Goal: Information Seeking & Learning: Learn about a topic

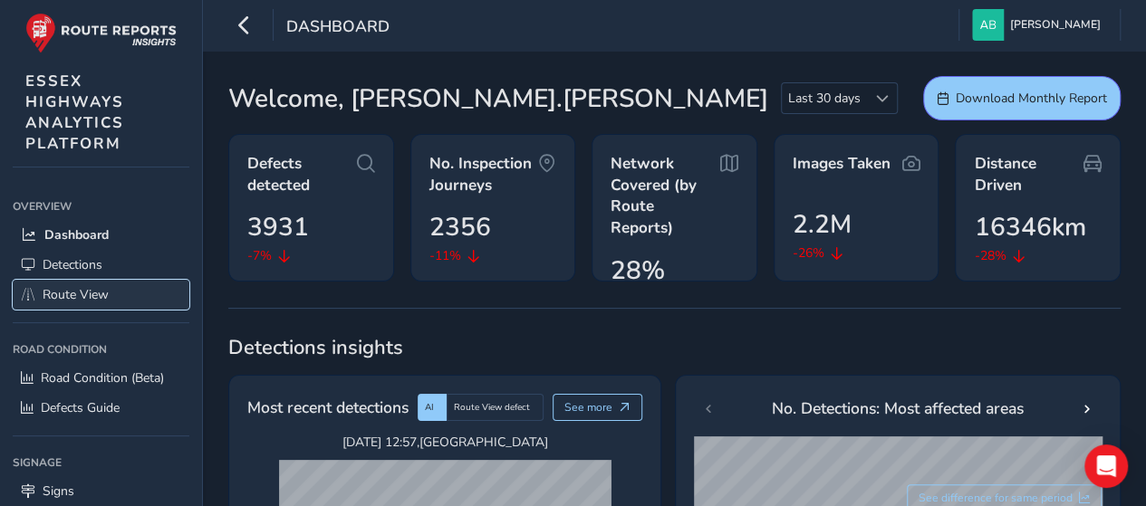
click at [78, 294] on span "Route View" at bounding box center [76, 294] width 66 height 17
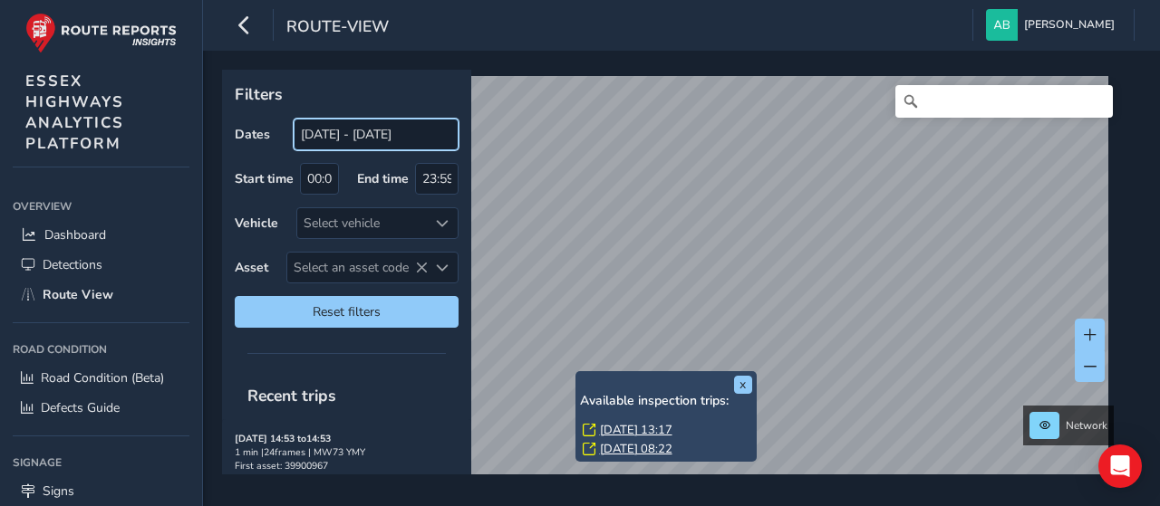
click at [318, 141] on body "route-view [PERSON_NAME] Colour Scheme: Dark Dim Light Logout x Available inspe…" at bounding box center [580, 253] width 1160 height 506
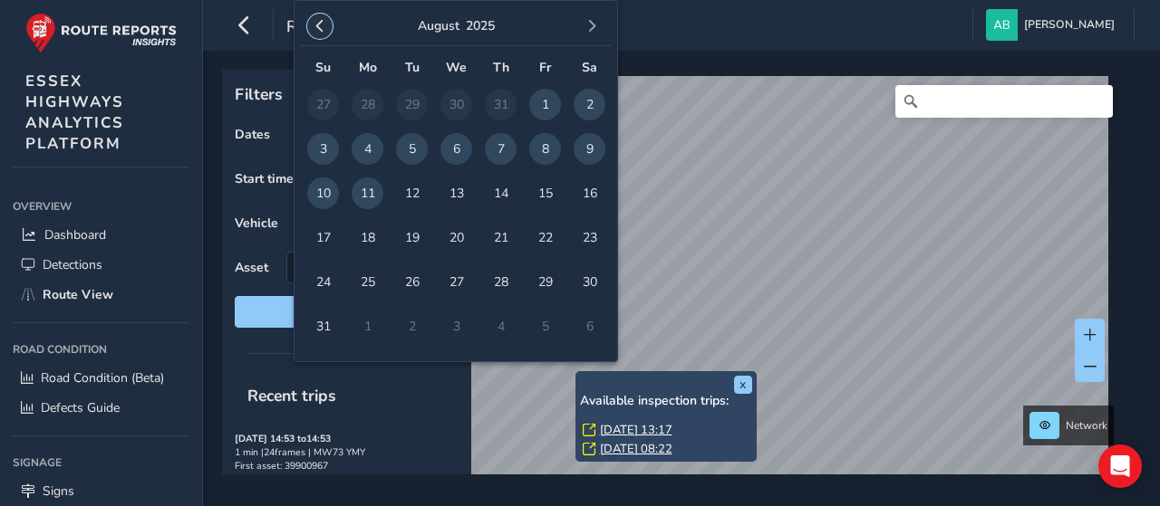
click at [318, 26] on span "button" at bounding box center [319, 26] width 13 height 13
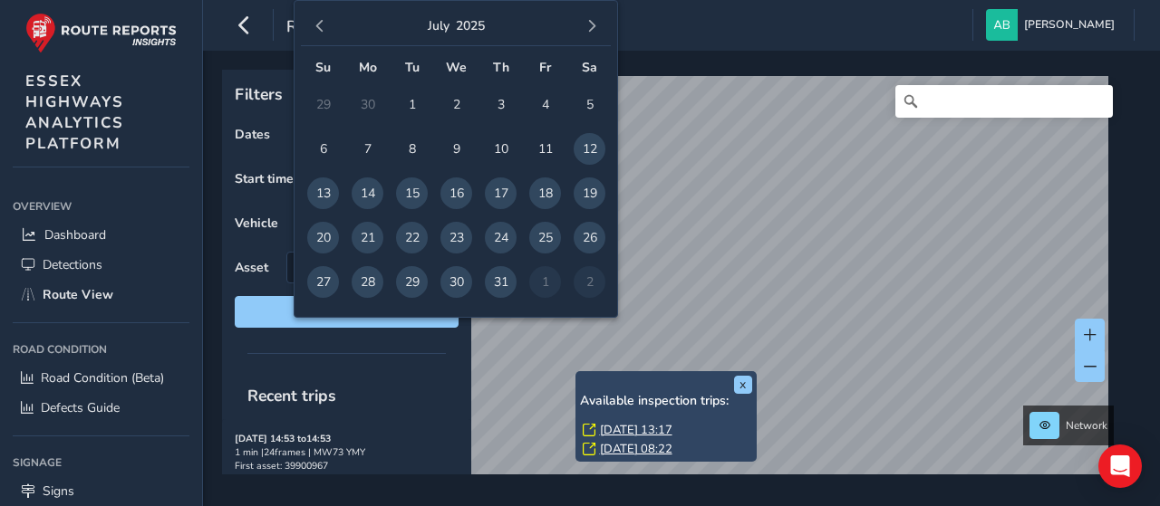
click at [318, 26] on span "button" at bounding box center [319, 26] width 13 height 13
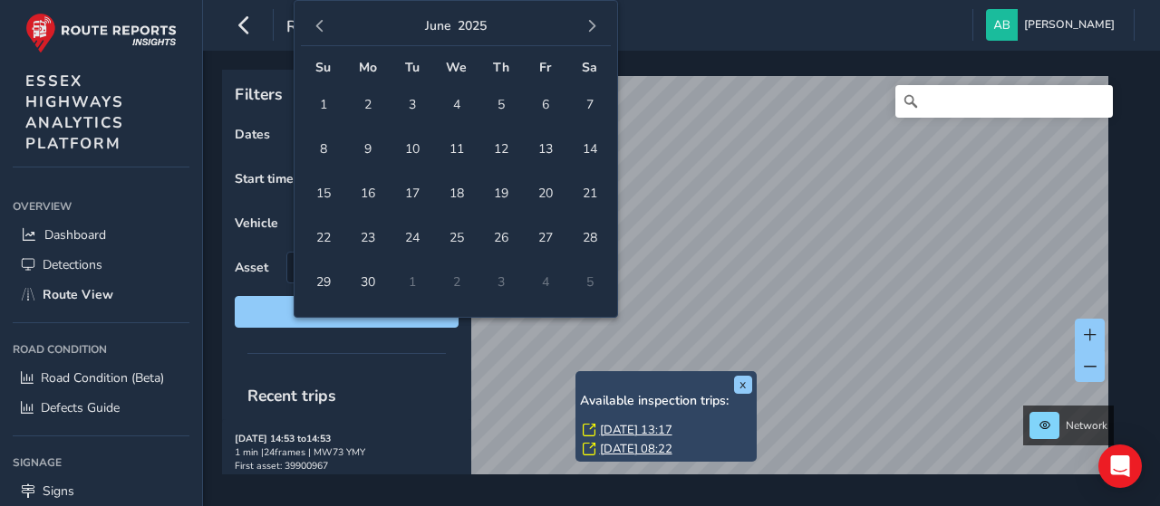
click at [318, 26] on span "button" at bounding box center [319, 26] width 13 height 13
click at [589, 24] on span "button" at bounding box center [591, 26] width 13 height 13
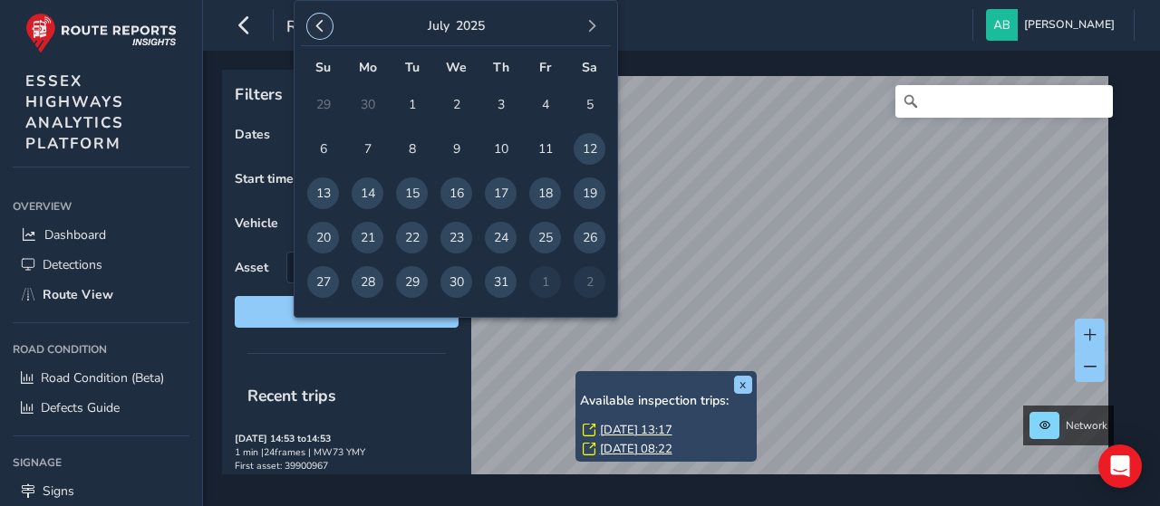
click at [310, 31] on button "button" at bounding box center [319, 26] width 25 height 25
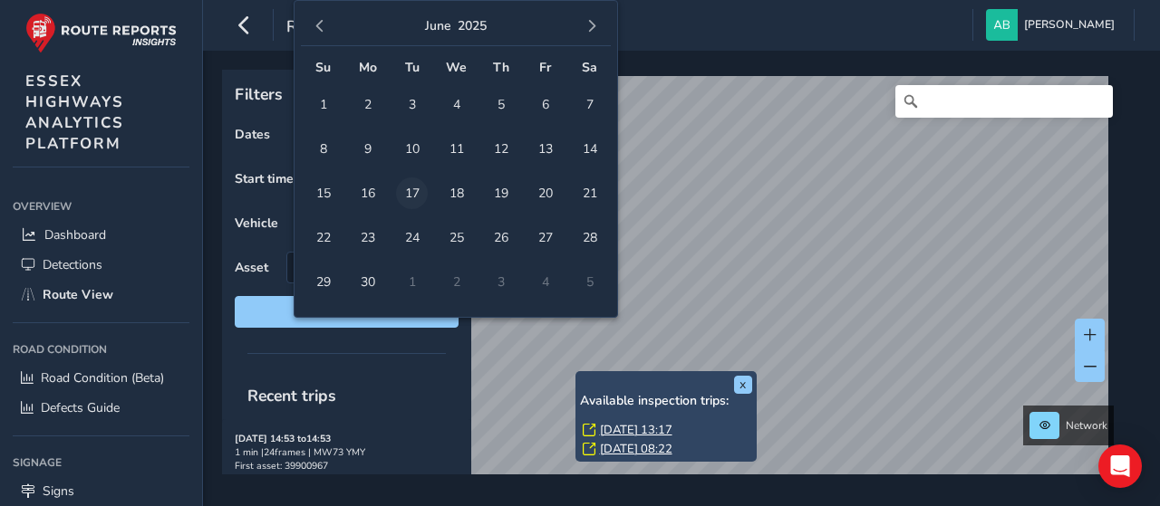
click at [411, 188] on span "17" at bounding box center [412, 194] width 32 height 32
click at [594, 26] on span "button" at bounding box center [591, 26] width 13 height 13
click at [592, 34] on button "button" at bounding box center [591, 26] width 25 height 25
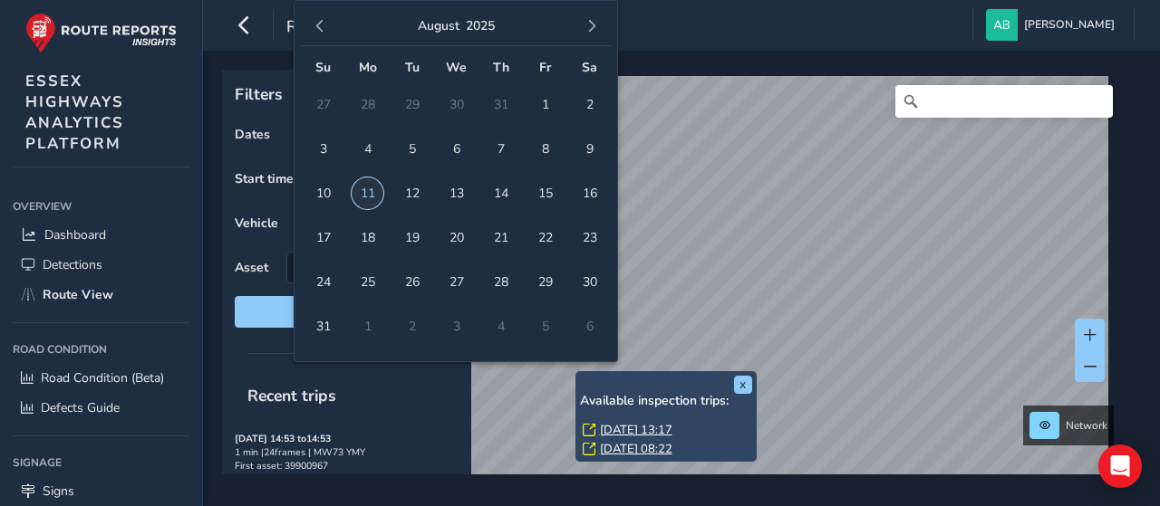
drag, startPoint x: 371, startPoint y: 190, endPoint x: 391, endPoint y: 190, distance: 19.9
click at [371, 190] on span "11" at bounding box center [367, 194] width 32 height 32
type input "[DATE] - [DATE]"
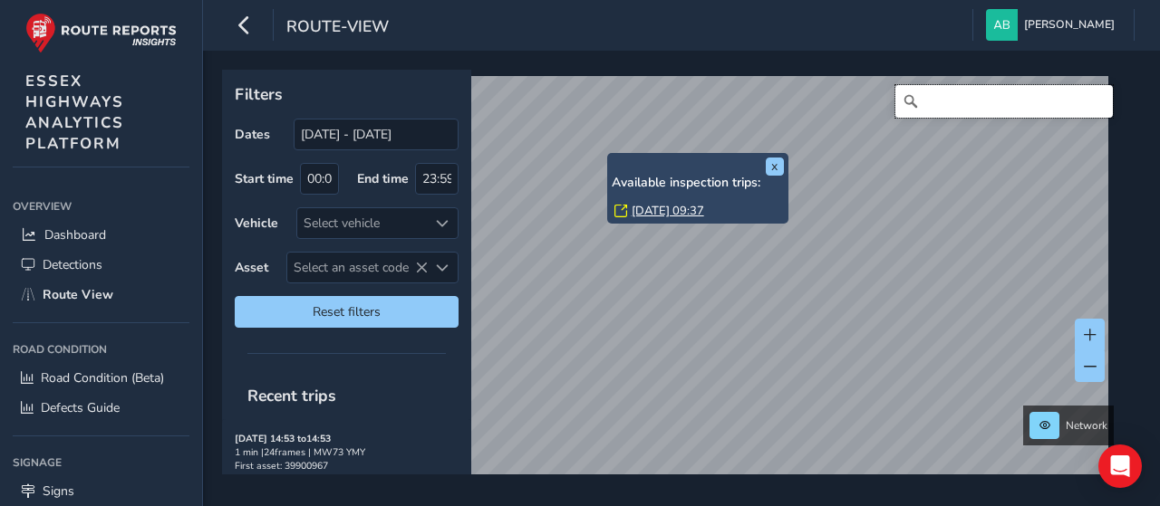
click at [933, 101] on input "Search" at bounding box center [1003, 101] width 217 height 33
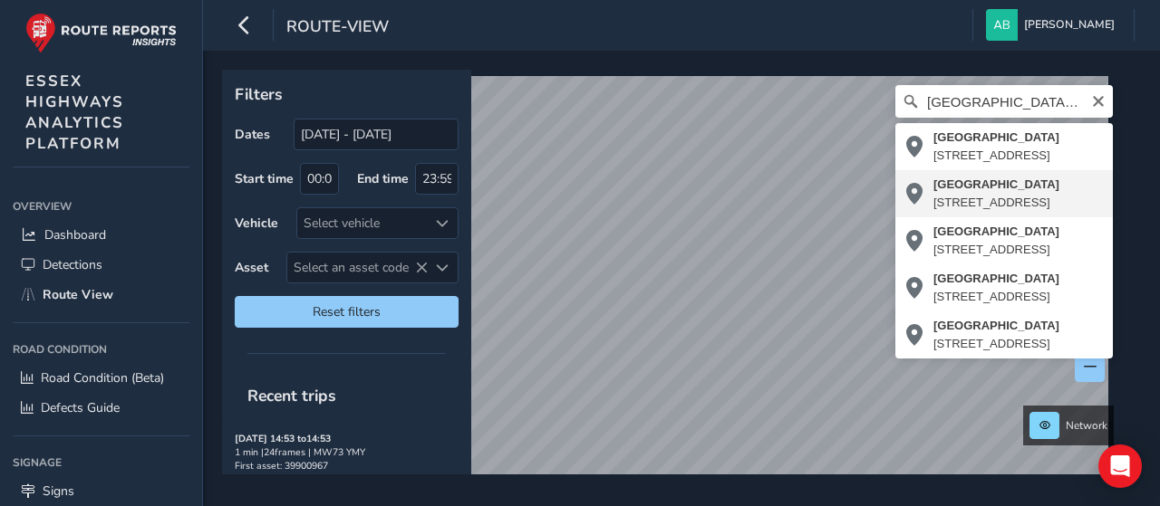
type input "[STREET_ADDRESS]"
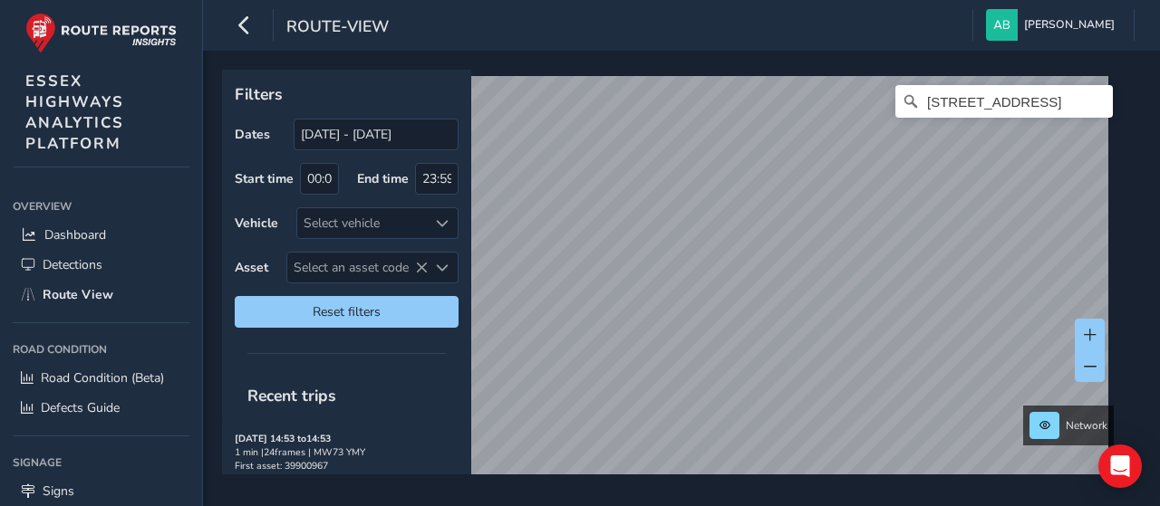
click at [693, 59] on div "Filters Dates [DATE] - [DATE] Start time 00:00 End time 23:59 Vehicle Select ve…" at bounding box center [681, 279] width 957 height 456
click at [717, 480] on div "Filters Dates [DATE] - [DATE] Start time 00:00 End time 23:59 Vehicle Select ve…" at bounding box center [681, 279] width 957 height 456
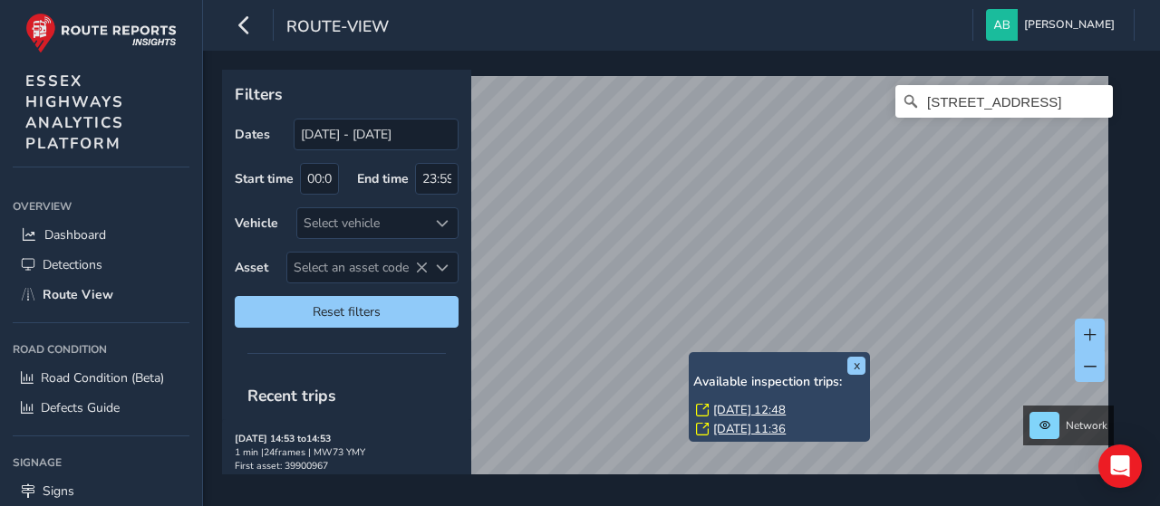
click at [722, 407] on link "[DATE] 12:48" at bounding box center [749, 410] width 72 height 16
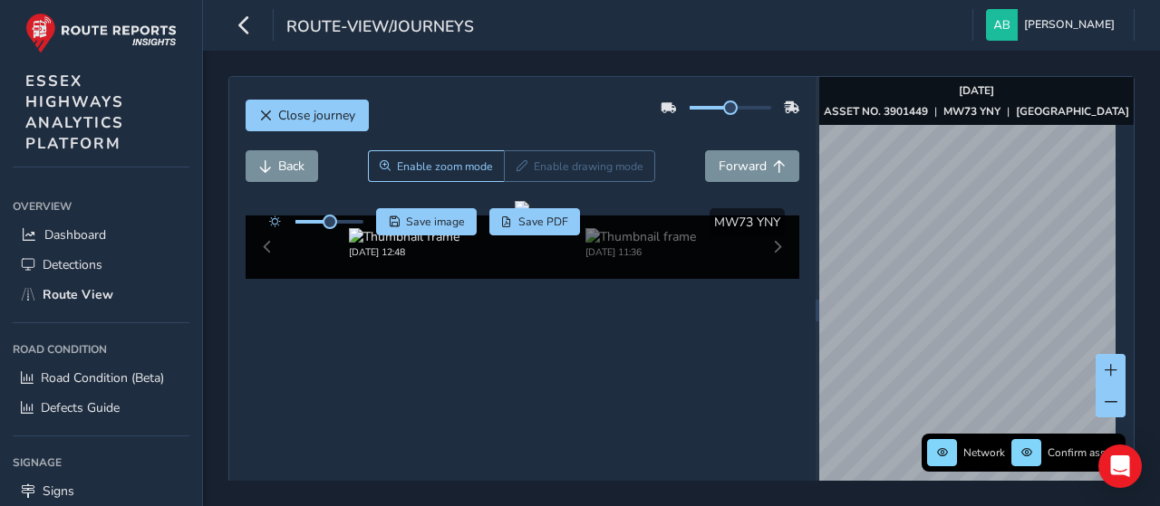
click at [947, 99] on div "Network Confirm assets [DATE] ASSET NO. 3901449 | MW73 YNY | [GEOGRAPHIC_DATA]" at bounding box center [976, 310] width 314 height 467
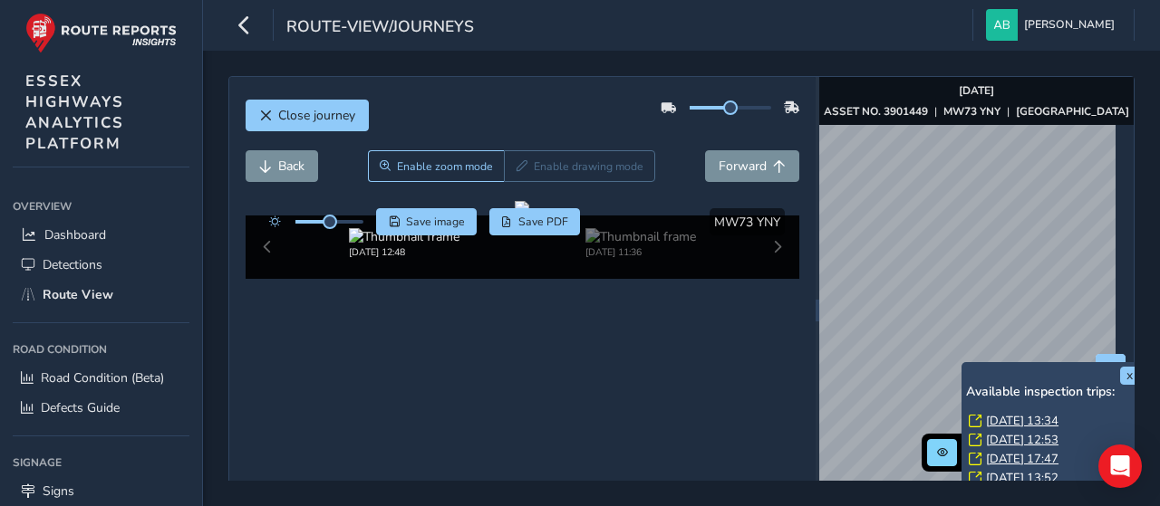
click at [999, 417] on link "[DATE] 13:34" at bounding box center [1022, 421] width 72 height 16
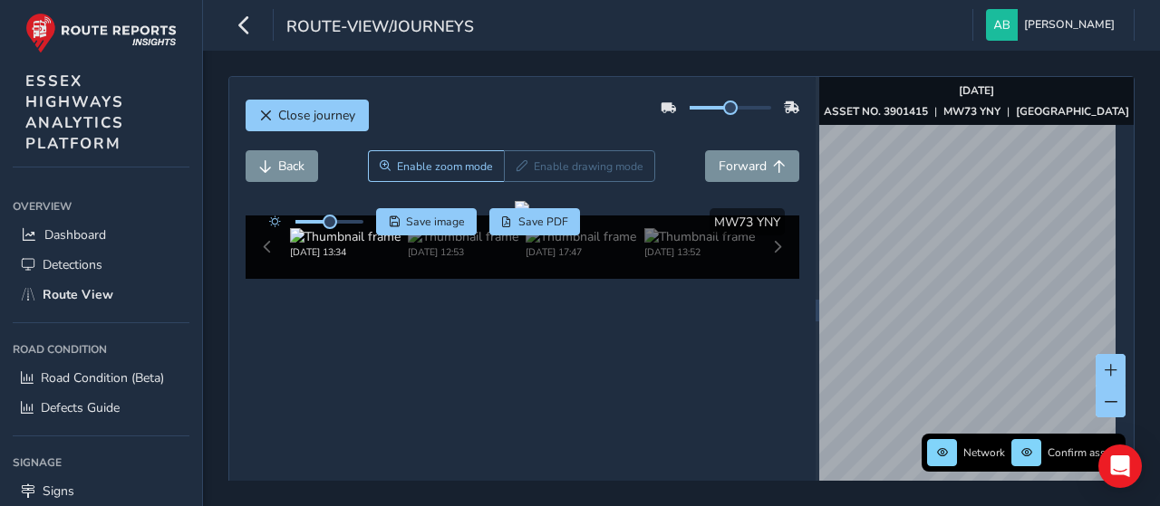
click at [934, 69] on div "Close journey Back Enable zoom mode Enable drawing mode Forward Click and Drag …" at bounding box center [681, 279] width 957 height 456
click at [935, 83] on div "Network Confirm assets [DATE] ASSET NO. 3901415 | MW73 YNY | [GEOGRAPHIC_DATA]" at bounding box center [976, 310] width 314 height 467
click at [846, 100] on div "Network Confirm assets [DATE] ASSET NO. 3901415 | MW73 YNY | [GEOGRAPHIC_DATA]" at bounding box center [976, 310] width 314 height 467
click at [952, 115] on div "Network Confirm assets [DATE] ASSET NO. 3901415 | MW73 YNY | [GEOGRAPHIC_DATA]" at bounding box center [976, 310] width 314 height 467
click at [749, 164] on span "Forward" at bounding box center [742, 166] width 48 height 17
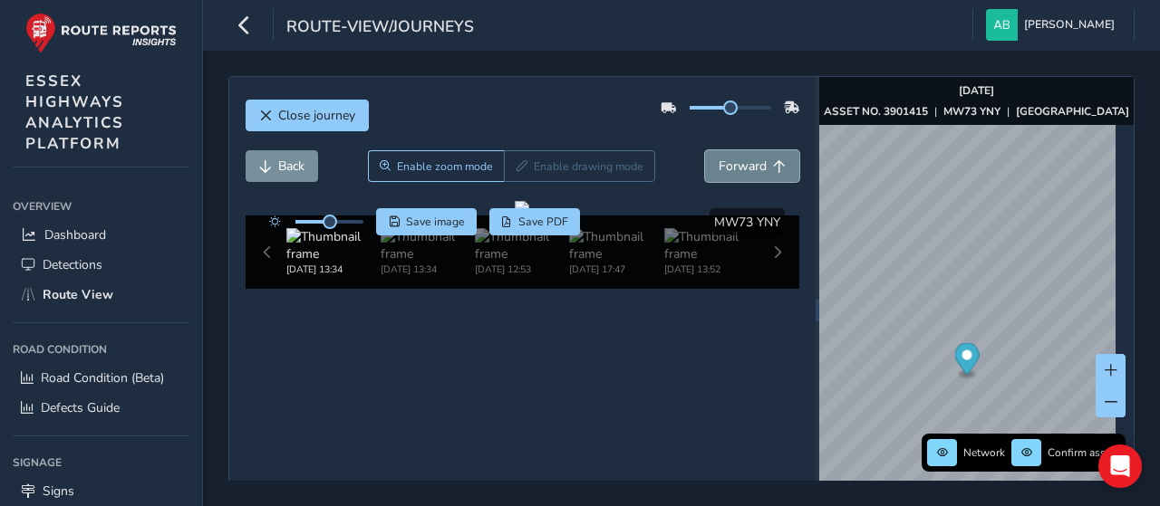
click at [749, 164] on span "Forward" at bounding box center [742, 166] width 48 height 17
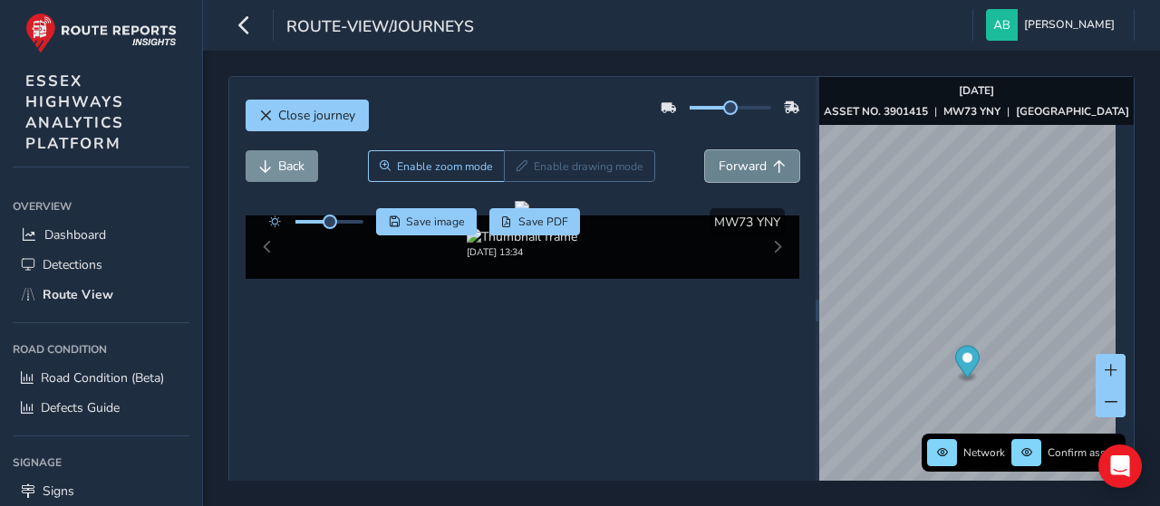
click at [749, 164] on span "Forward" at bounding box center [742, 166] width 48 height 17
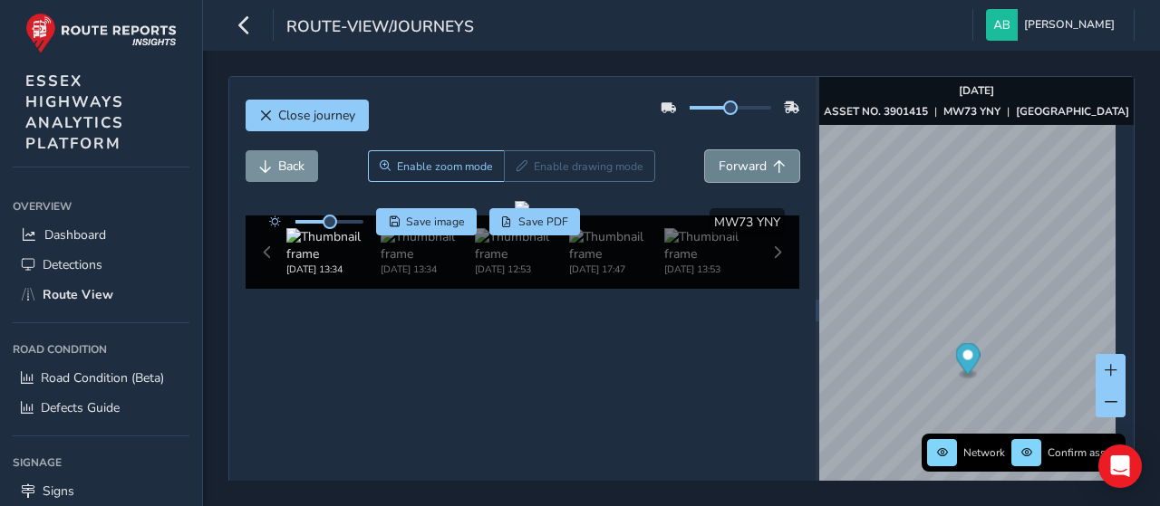
click at [749, 164] on span "Forward" at bounding box center [742, 166] width 48 height 17
click at [749, 163] on span "Forward" at bounding box center [742, 166] width 48 height 17
click at [752, 162] on span "Forward" at bounding box center [742, 166] width 48 height 17
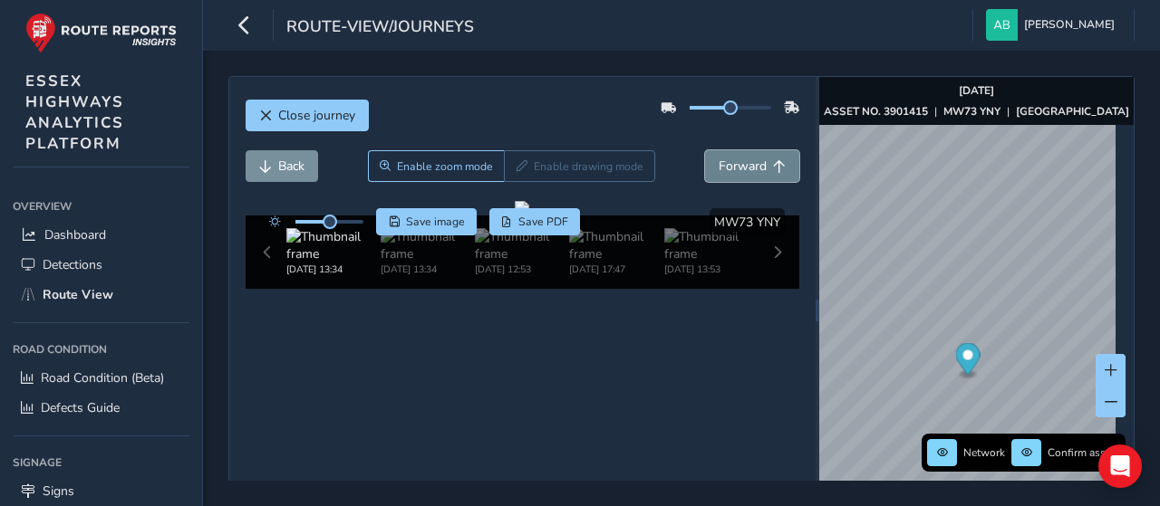
click at [752, 162] on span "Forward" at bounding box center [742, 166] width 48 height 17
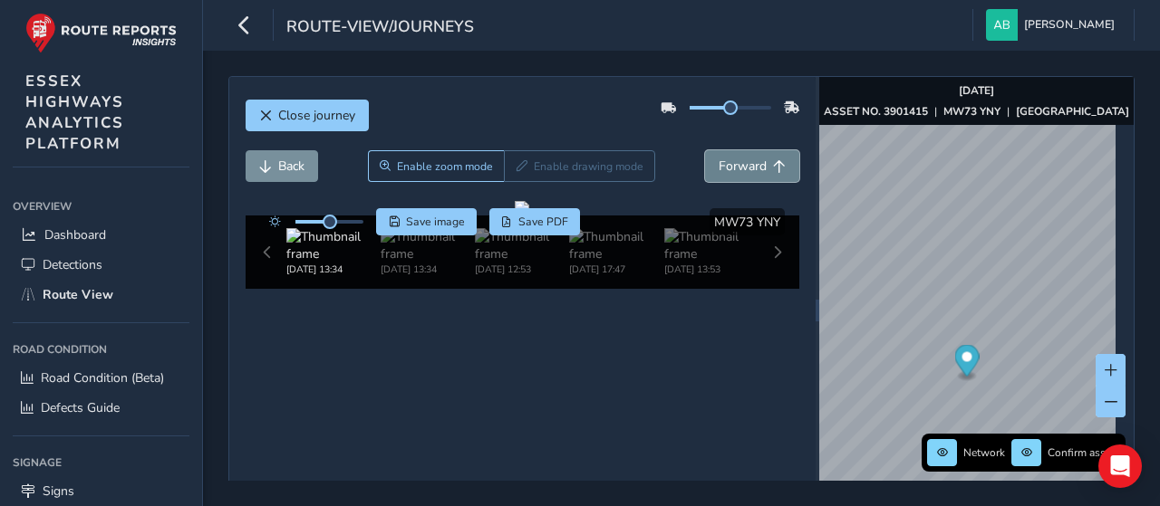
click at [752, 162] on span "Forward" at bounding box center [742, 166] width 48 height 17
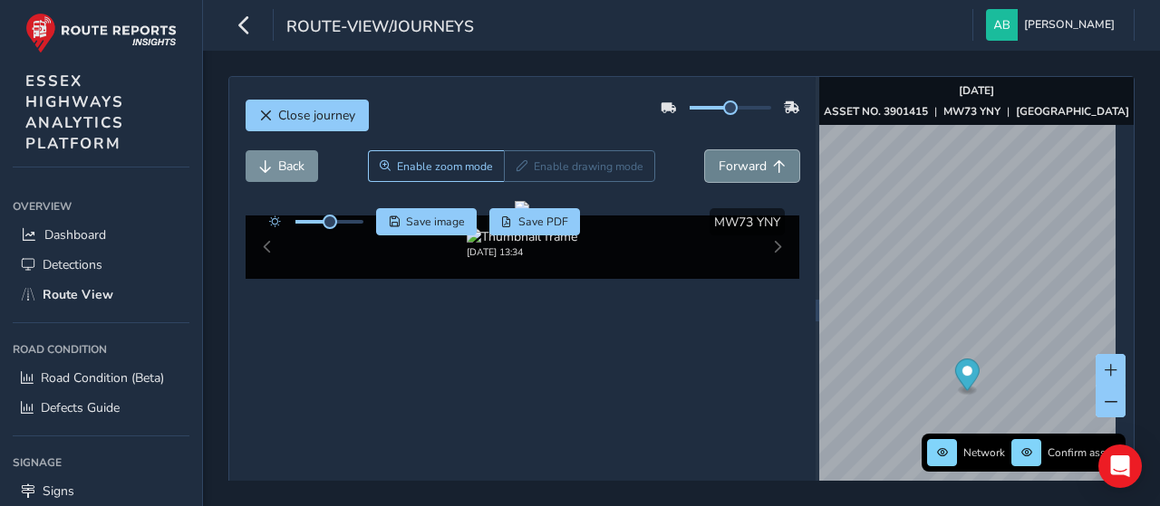
click at [752, 162] on span "Forward" at bounding box center [742, 166] width 48 height 17
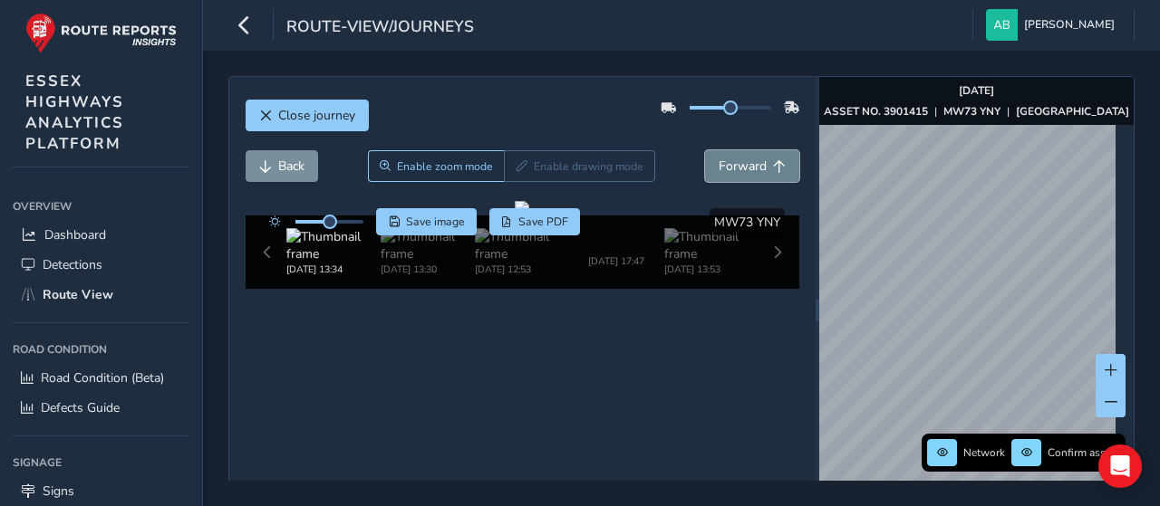
click at [752, 162] on span "Forward" at bounding box center [742, 166] width 48 height 17
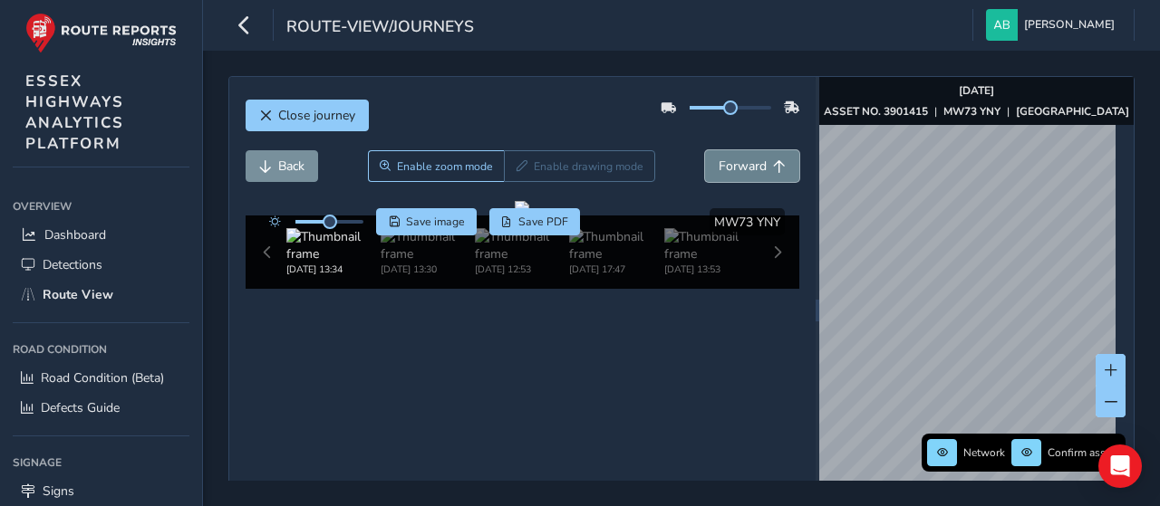
click at [752, 162] on span "Forward" at bounding box center [742, 166] width 48 height 17
click at [283, 164] on span "Back" at bounding box center [291, 166] width 26 height 17
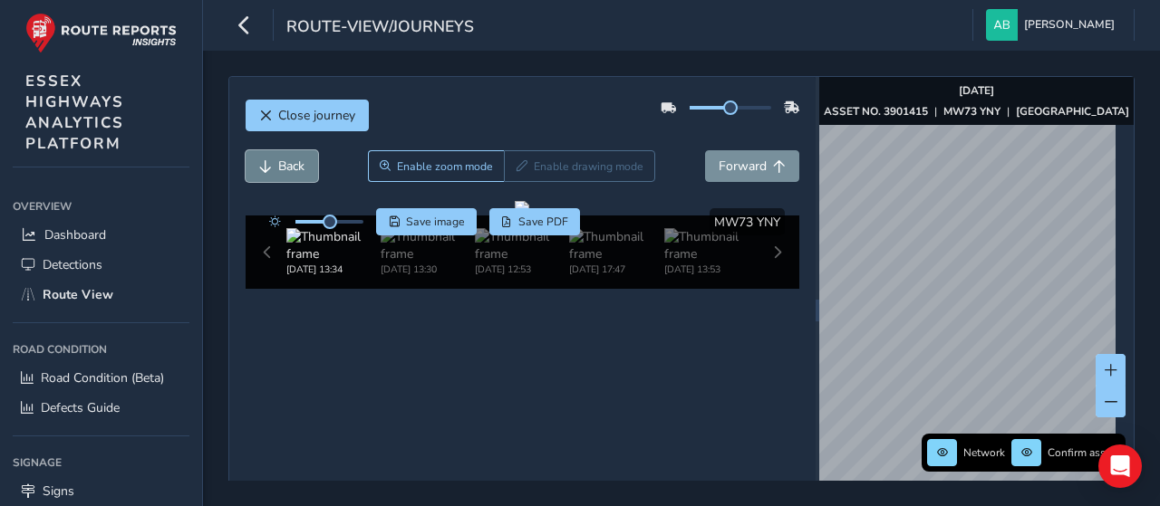
click at [283, 164] on span "Back" at bounding box center [291, 166] width 26 height 17
click at [295, 119] on span "Close journey" at bounding box center [316, 115] width 77 height 17
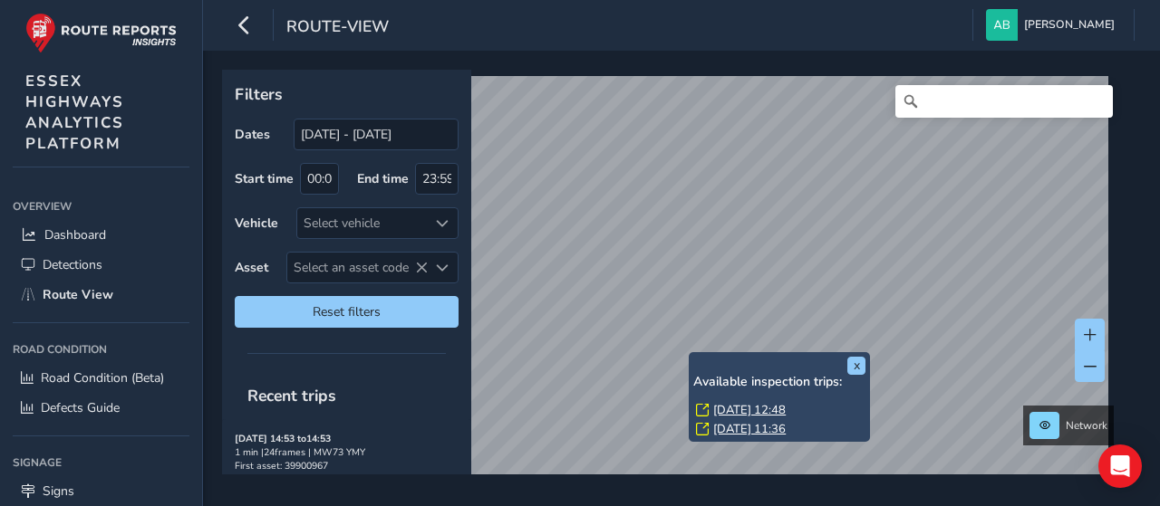
click at [727, 409] on link "[DATE] 12:48" at bounding box center [749, 410] width 72 height 16
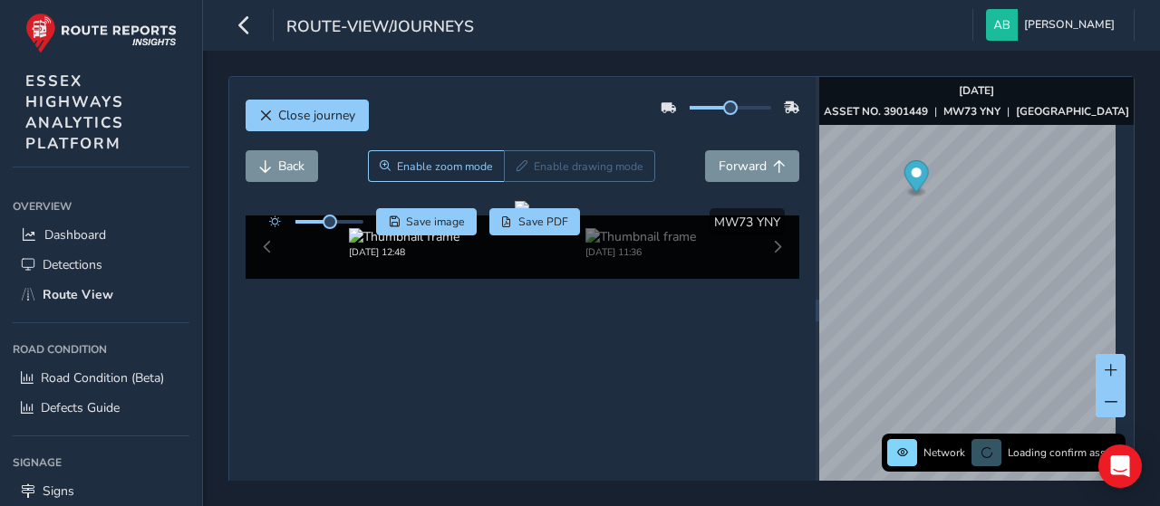
drag, startPoint x: 951, startPoint y: 277, endPoint x: 917, endPoint y: 189, distance: 94.4
click at [917, 189] on icon "Map marker" at bounding box center [915, 178] width 24 height 37
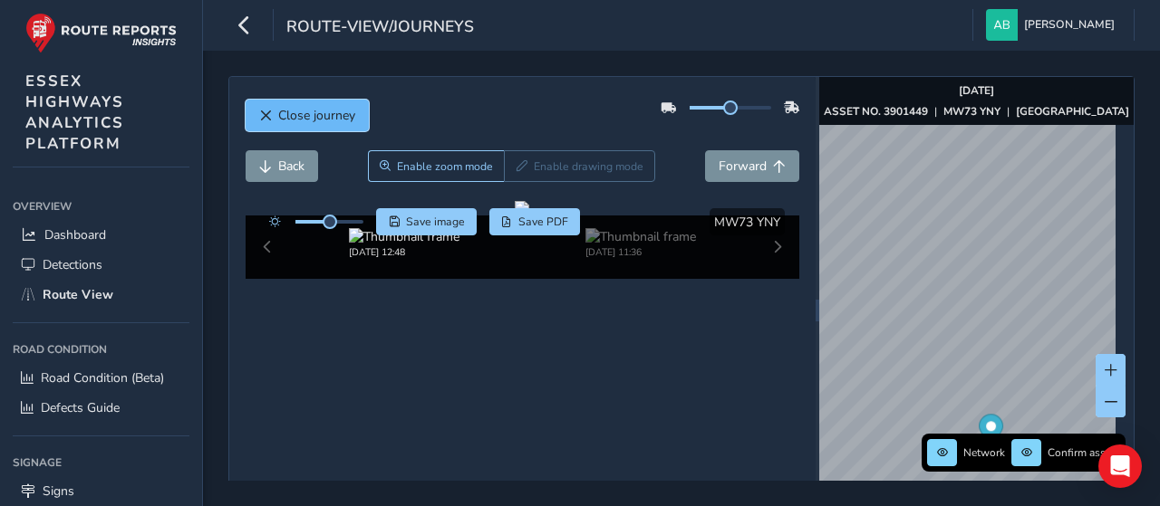
click at [280, 107] on span "Close journey" at bounding box center [316, 115] width 77 height 17
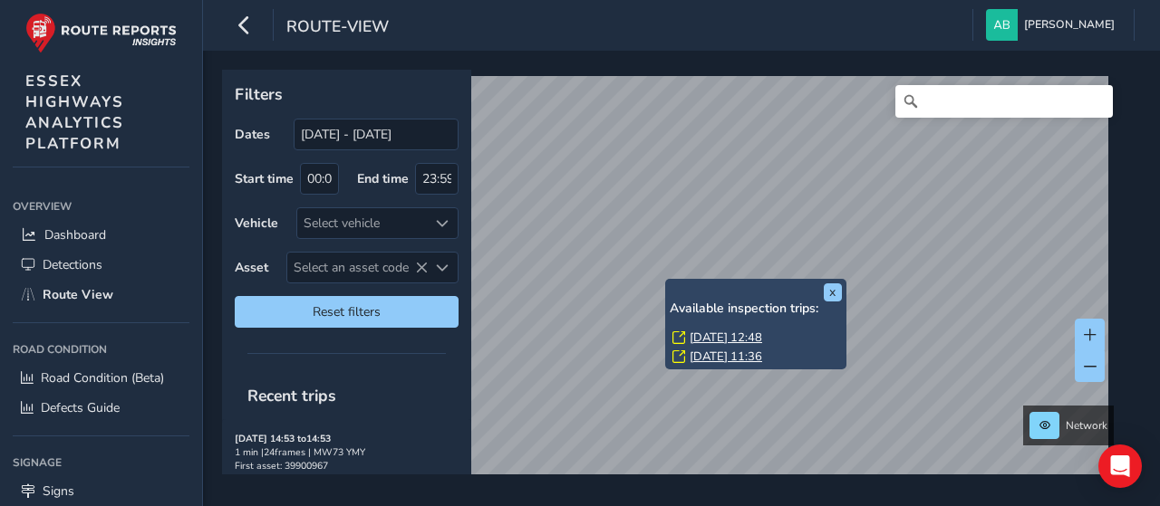
click at [669, 280] on div "x Available inspection trips: [DATE] 12:48 [DATE] 11:36" at bounding box center [755, 324] width 181 height 91
click at [703, 332] on link "[DATE] 12:48" at bounding box center [725, 338] width 72 height 16
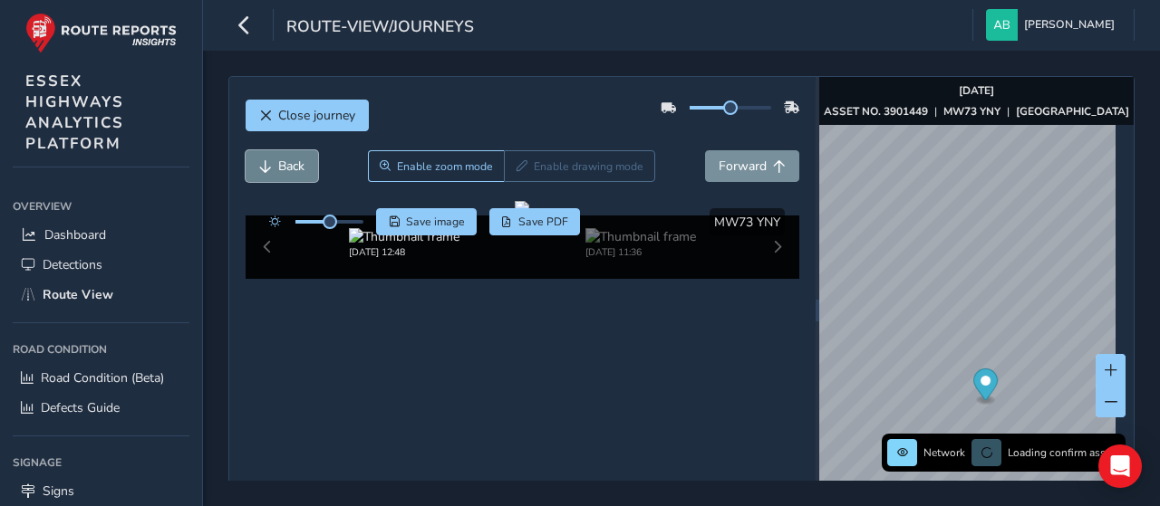
click at [279, 166] on span "Back" at bounding box center [291, 166] width 26 height 17
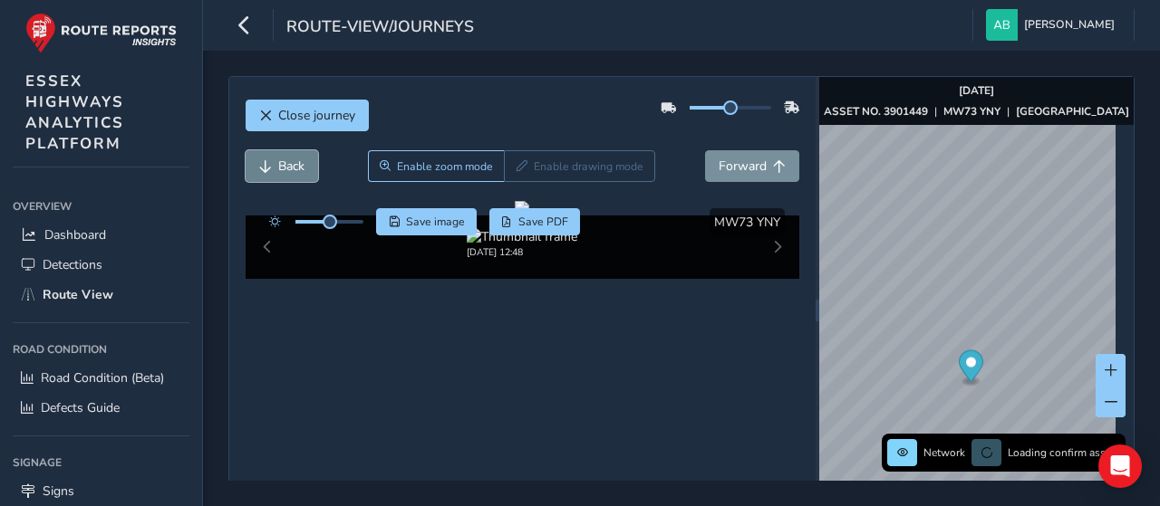
click at [279, 166] on span "Back" at bounding box center [291, 166] width 26 height 17
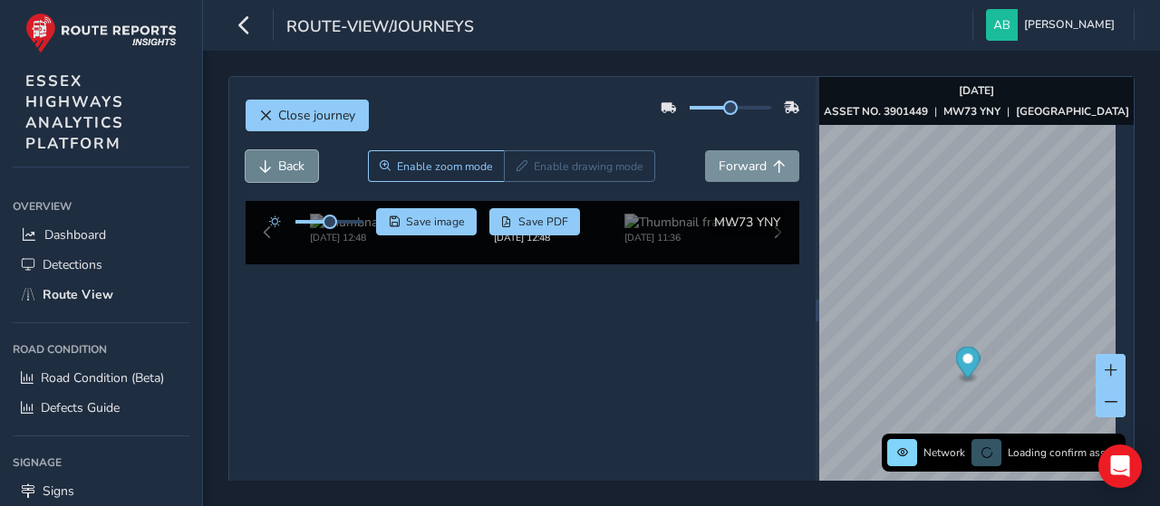
click at [279, 166] on span "Back" at bounding box center [291, 166] width 26 height 17
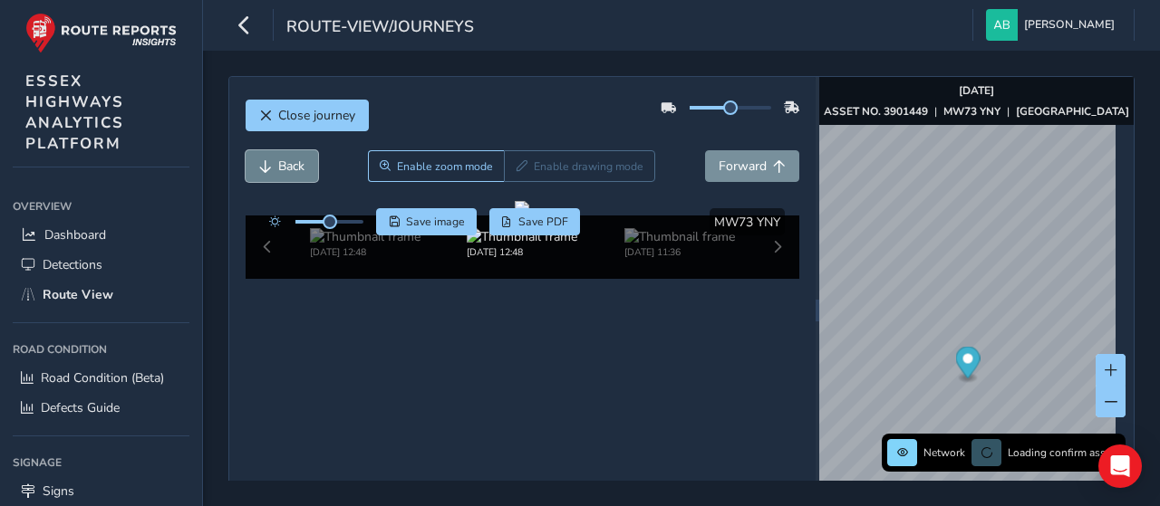
click at [279, 166] on span "Back" at bounding box center [291, 166] width 26 height 17
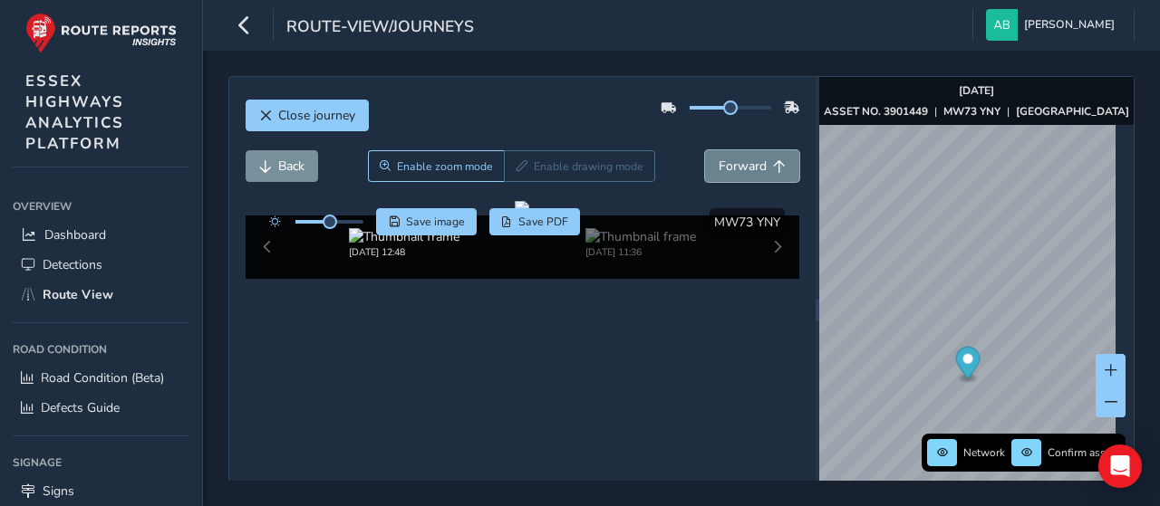
click at [728, 159] on span "Forward" at bounding box center [742, 166] width 48 height 17
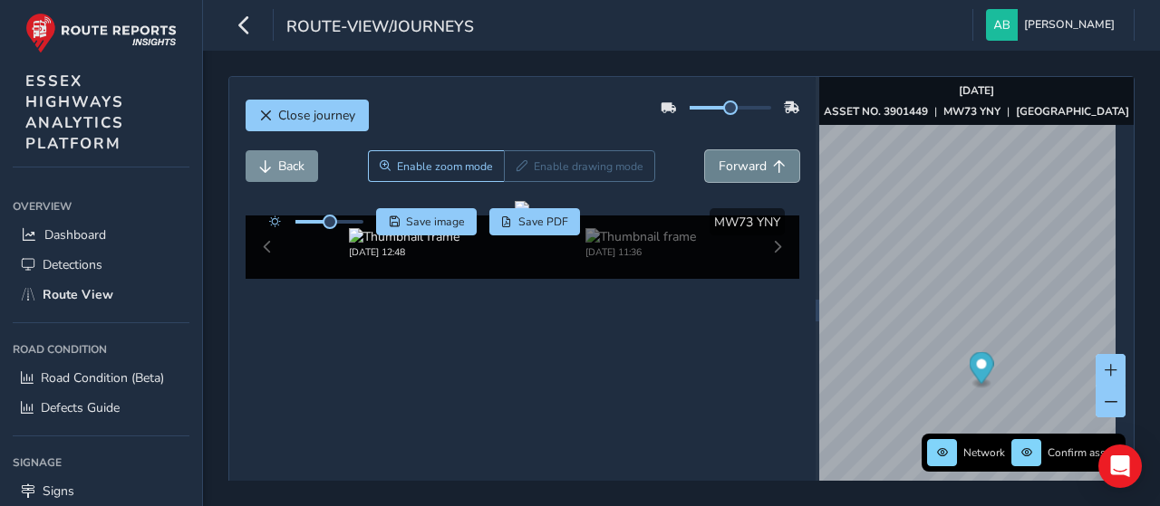
click at [728, 159] on span "Forward" at bounding box center [742, 166] width 48 height 17
click at [268, 168] on span "Back" at bounding box center [265, 166] width 13 height 13
click at [268, 167] on span "Back" at bounding box center [265, 166] width 13 height 13
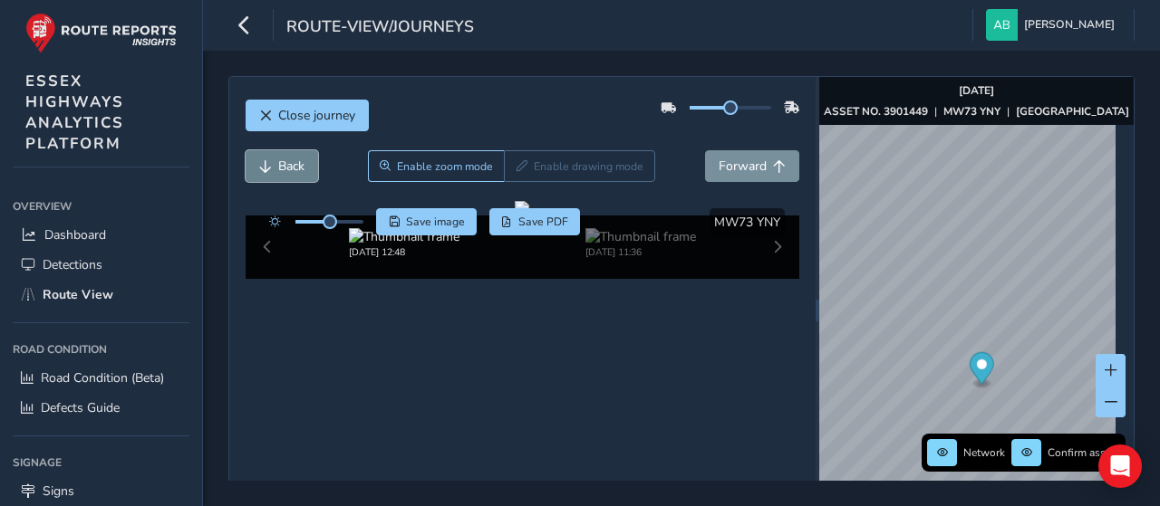
click at [268, 167] on span "Back" at bounding box center [265, 166] width 13 height 13
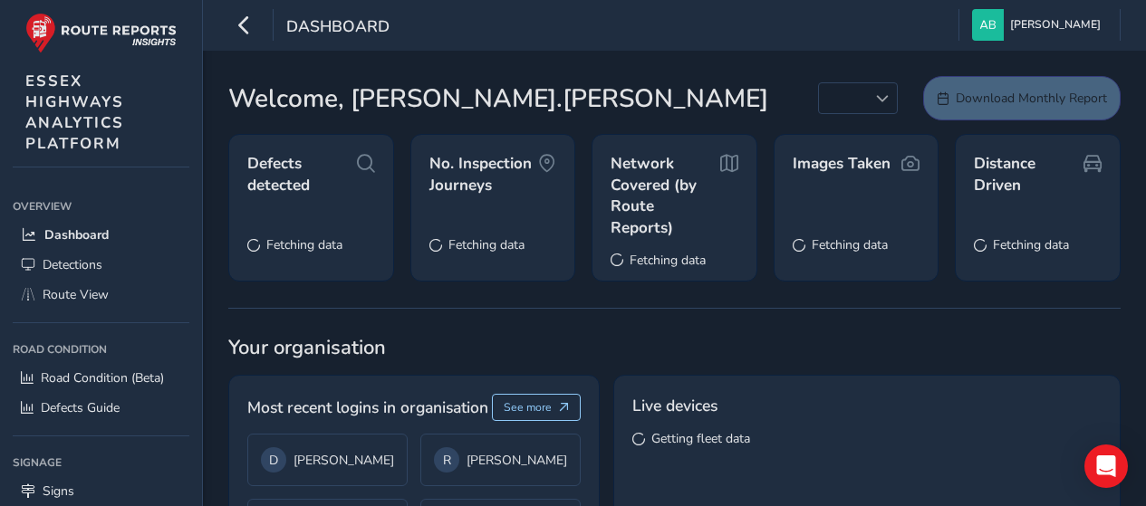
click at [49, 287] on span "Route View" at bounding box center [76, 294] width 66 height 17
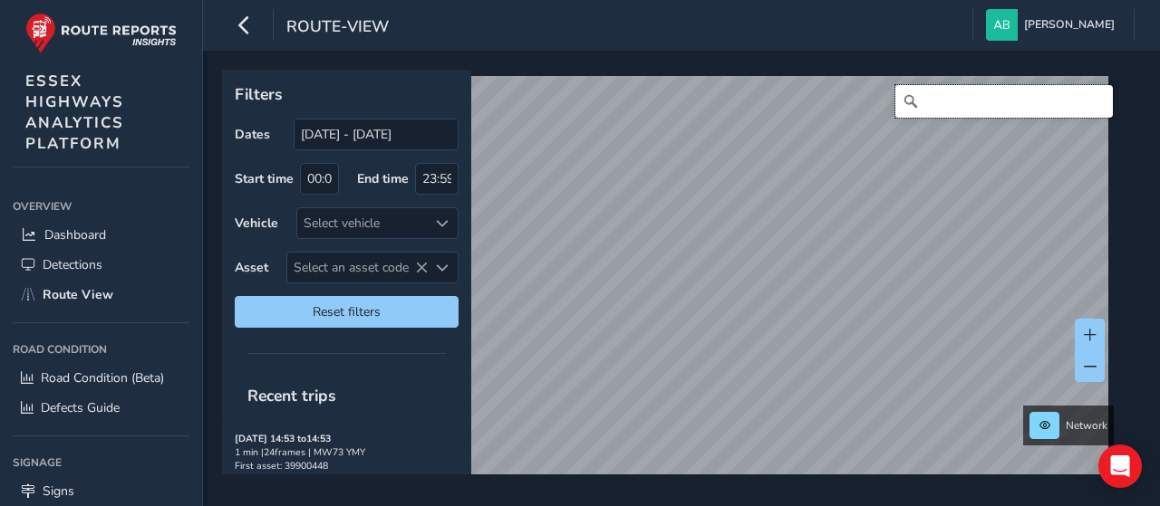
click at [979, 100] on input "Search" at bounding box center [1003, 101] width 217 height 33
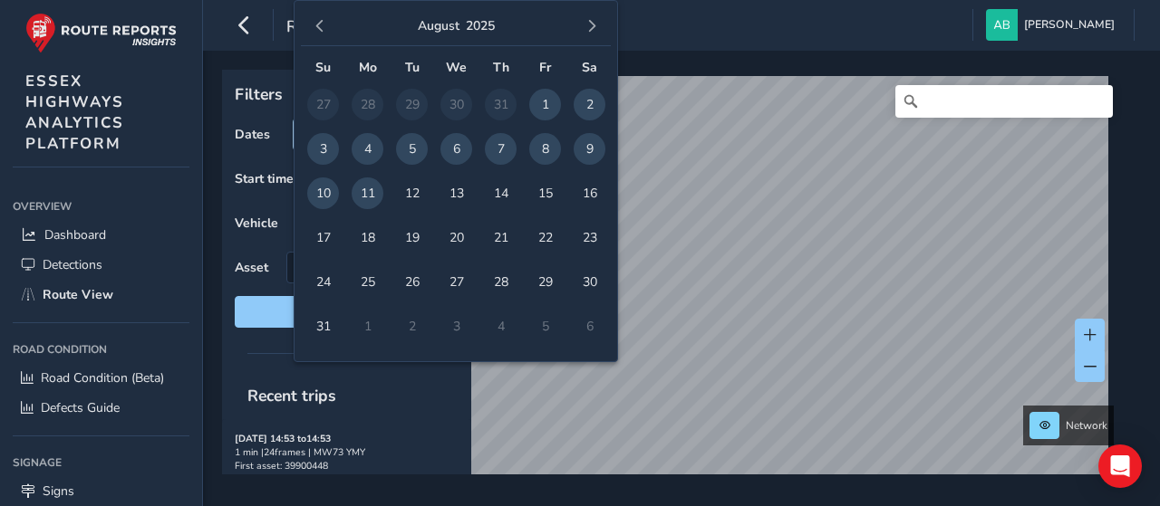
click at [333, 131] on body "route-view Andrea Brammer Colour Scheme: Dark Dim Light Logout Filters Dates 12…" at bounding box center [580, 253] width 1160 height 506
click at [322, 27] on span "button" at bounding box center [319, 26] width 13 height 13
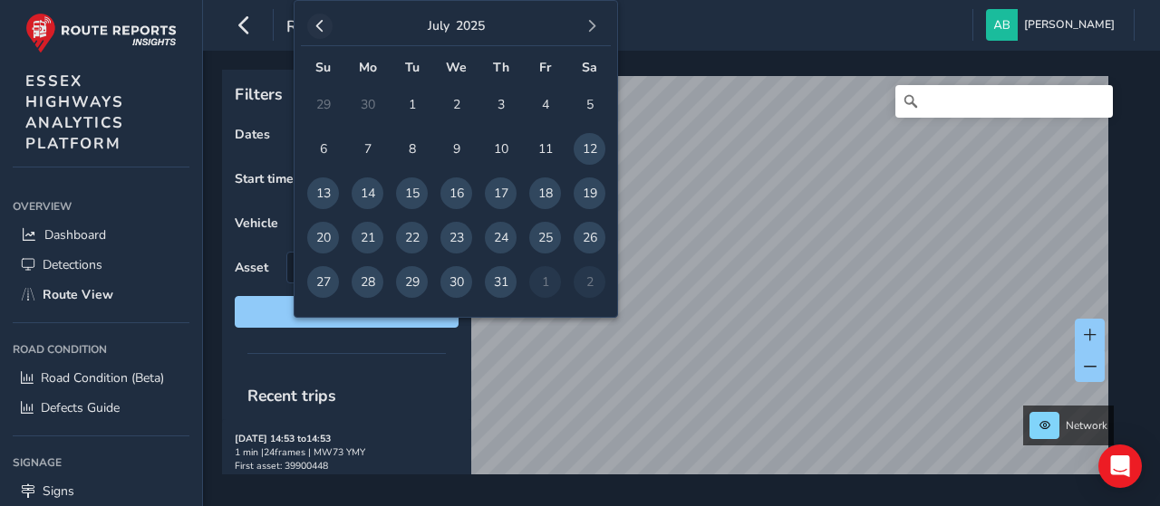
click at [312, 24] on button "button" at bounding box center [319, 26] width 25 height 25
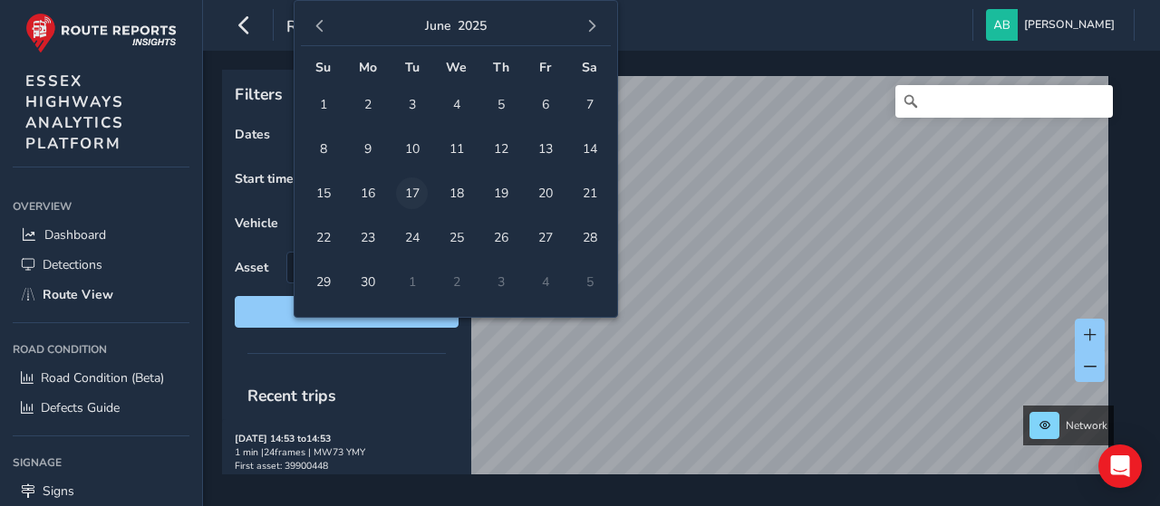
click at [406, 191] on span "17" at bounding box center [412, 194] width 32 height 32
click at [589, 22] on span "button" at bounding box center [591, 26] width 13 height 13
click at [589, 18] on button "button" at bounding box center [591, 26] width 25 height 25
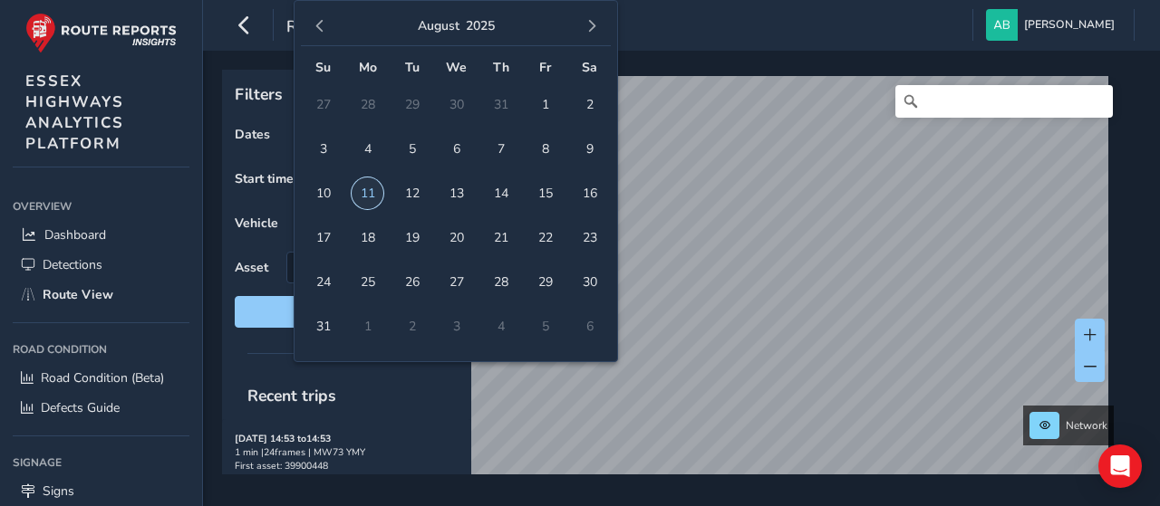
click at [375, 188] on span "11" at bounding box center [367, 194] width 32 height 32
type input "[DATE] - [DATE]"
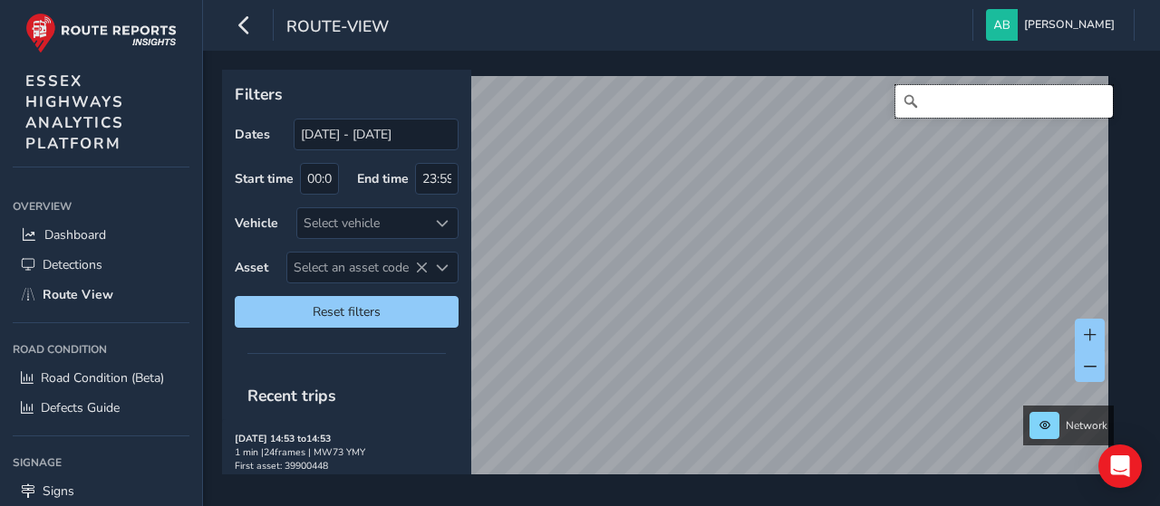
click at [951, 101] on input "Search" at bounding box center [1003, 101] width 217 height 33
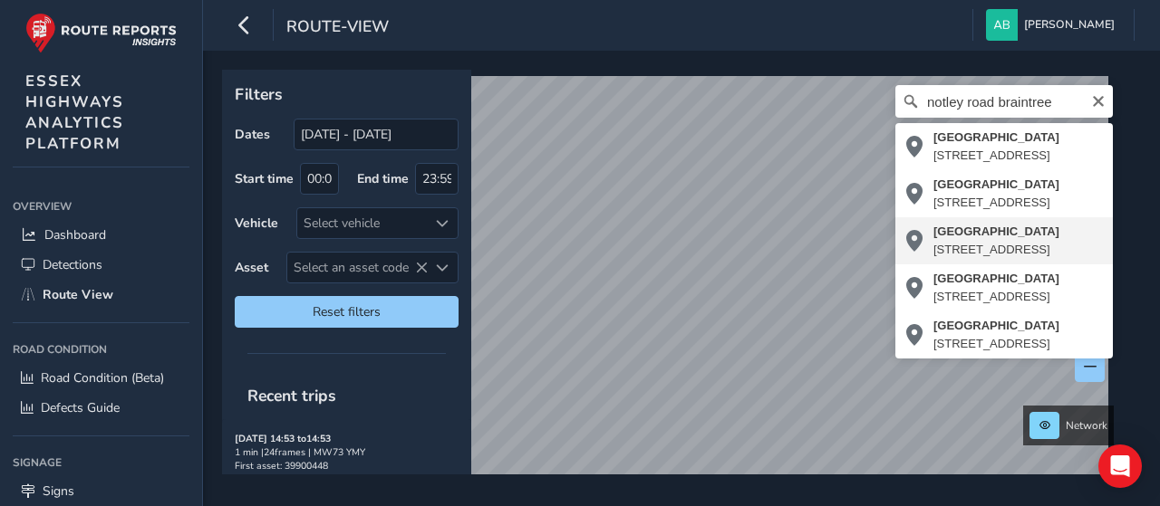
type input "Notley Road, Braintree, Essex, England, CM7 1GS, United Kingdom"
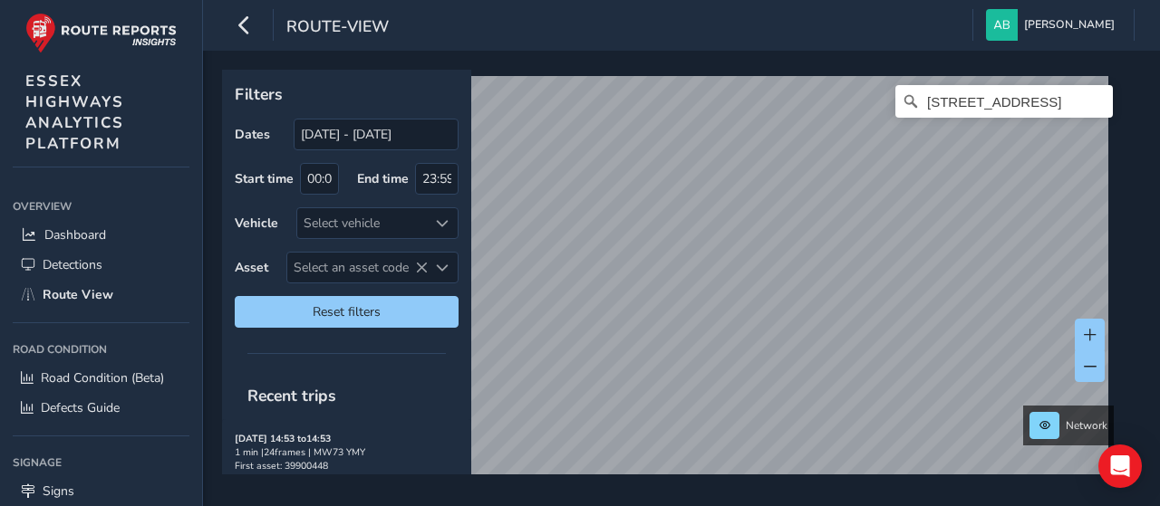
click at [660, 0] on html "route-view Andrea Brammer Colour Scheme: Dark Dim Light Logout Filters Dates 17…" at bounding box center [580, 253] width 1160 height 506
click at [737, 67] on div "Filters Dates 17/06/2025 - 11/08/2025 Start time 00:00 End time 23:59 Vehicle S…" at bounding box center [681, 279] width 957 height 456
click at [765, 506] on html "route-view Andrea Brammer Colour Scheme: Dark Dim Light Logout Filters Dates 17…" at bounding box center [580, 253] width 1160 height 506
click at [750, 506] on html "route-view Andrea Brammer Colour Scheme: Dark Dim Light Logout Filters Dates 17…" at bounding box center [580, 253] width 1160 height 506
click at [455, 213] on div "Filters Dates 17/06/2025 - 11/08/2025 Start time 00:00 End time 23:59 Vehicle S…" at bounding box center [675, 272] width 906 height 405
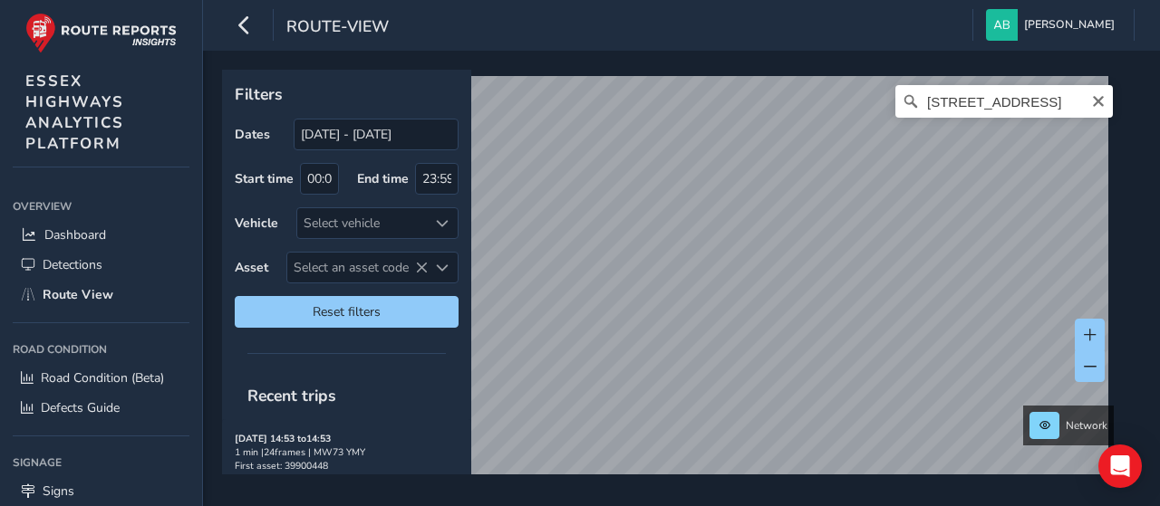
click at [740, 506] on html "route-view Andrea Brammer Colour Scheme: Dark Dim Light Logout Filters Dates 17…" at bounding box center [580, 253] width 1160 height 506
click at [748, 506] on html "route-view Andrea Brammer Colour Scheme: Dark Dim Light Logout Filters Dates 17…" at bounding box center [580, 253] width 1160 height 506
click at [767, 506] on html "route-view Andrea Brammer Colour Scheme: Dark Dim Light Logout Filters Dates 17…" at bounding box center [580, 253] width 1160 height 506
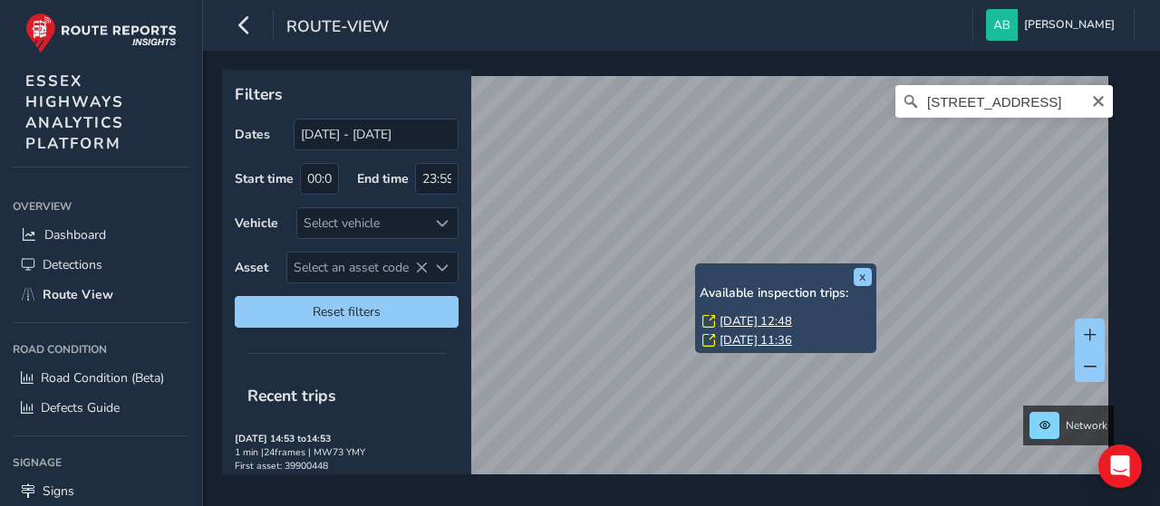
click at [740, 319] on link "[DATE] 12:48" at bounding box center [755, 321] width 72 height 16
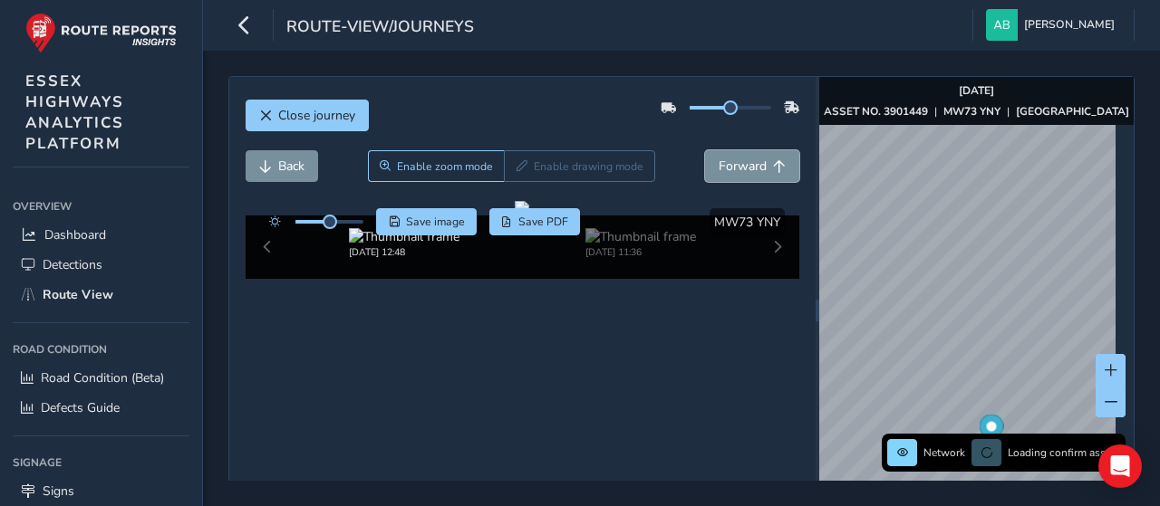
click at [730, 174] on button "Forward" at bounding box center [752, 166] width 94 height 32
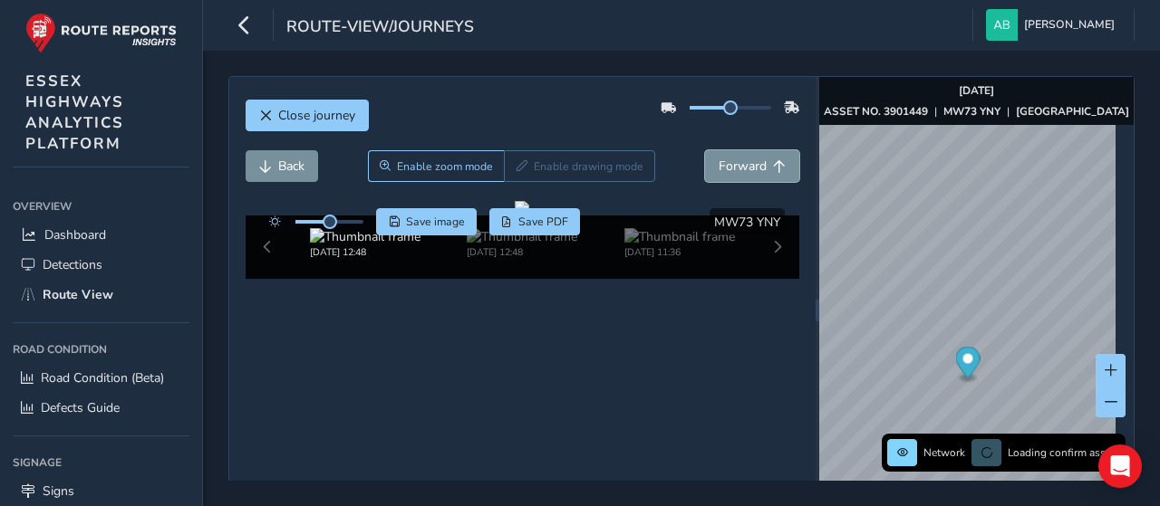
click at [730, 174] on button "Forward" at bounding box center [752, 166] width 94 height 32
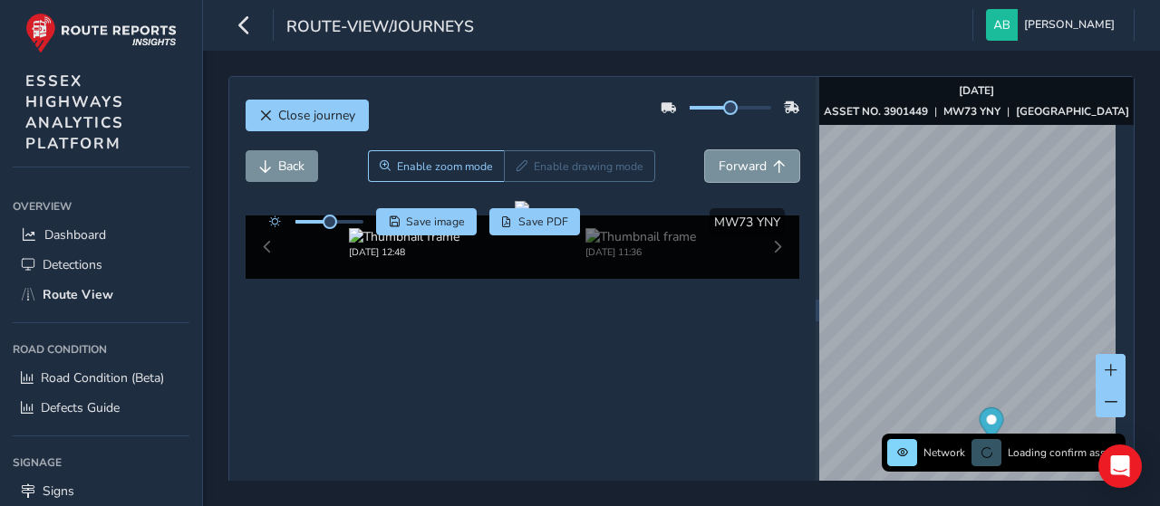
click at [730, 174] on button "Forward" at bounding box center [752, 166] width 94 height 32
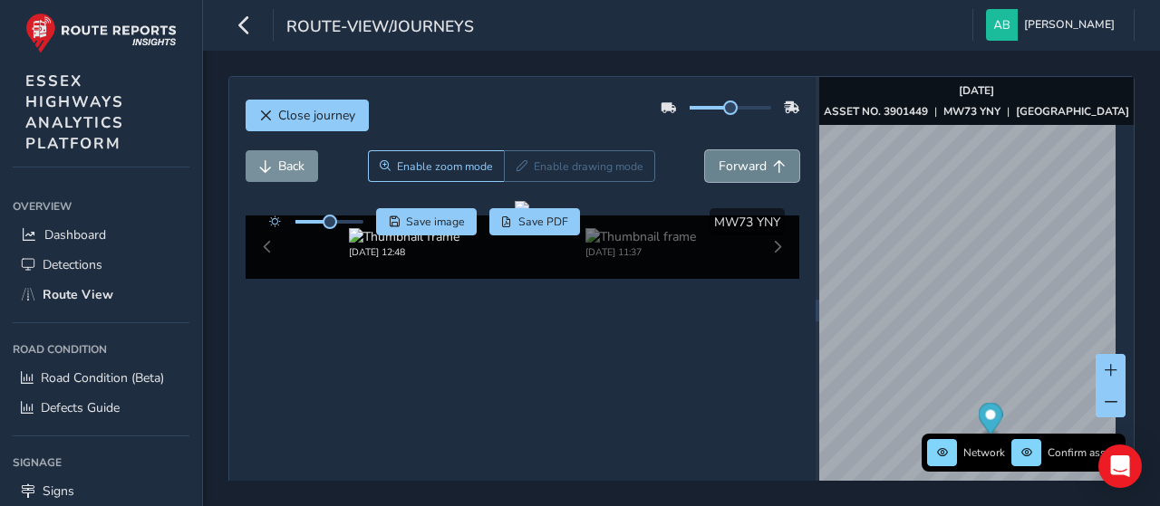
click at [727, 175] on button "Forward" at bounding box center [752, 166] width 94 height 32
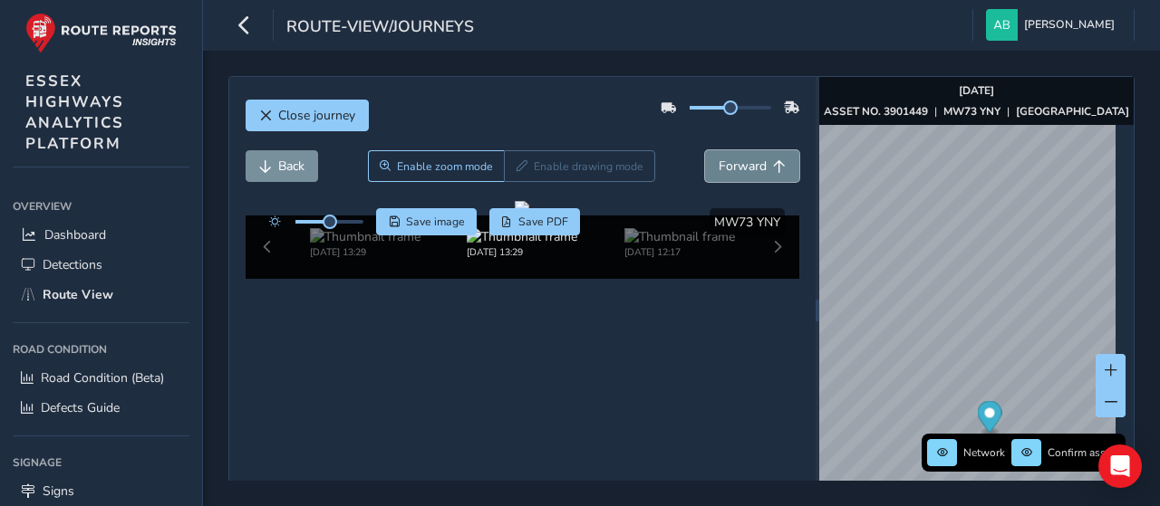
click at [727, 175] on button "Forward" at bounding box center [752, 166] width 94 height 32
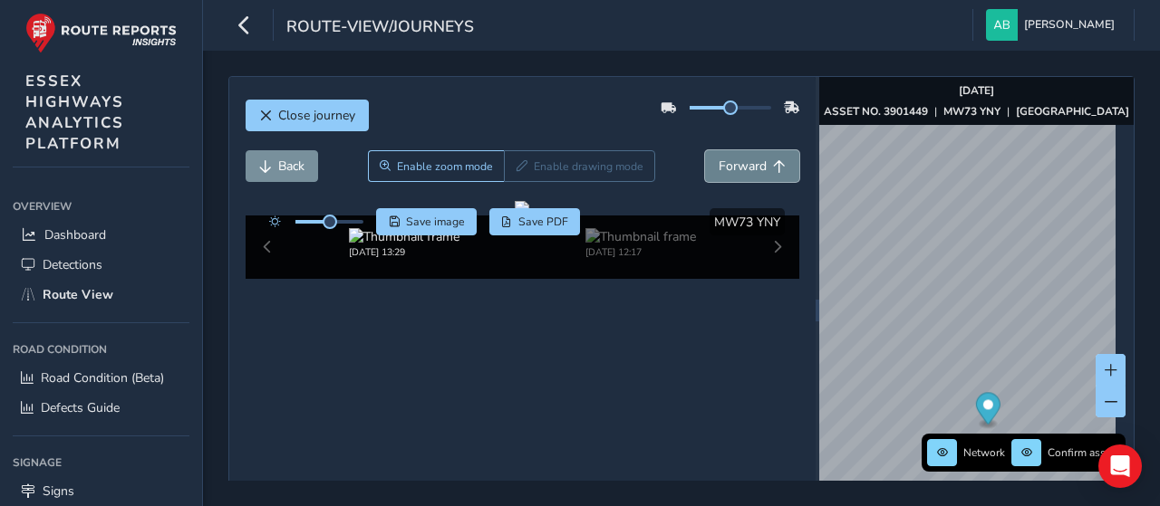
click at [727, 175] on button "Forward" at bounding box center [752, 166] width 94 height 32
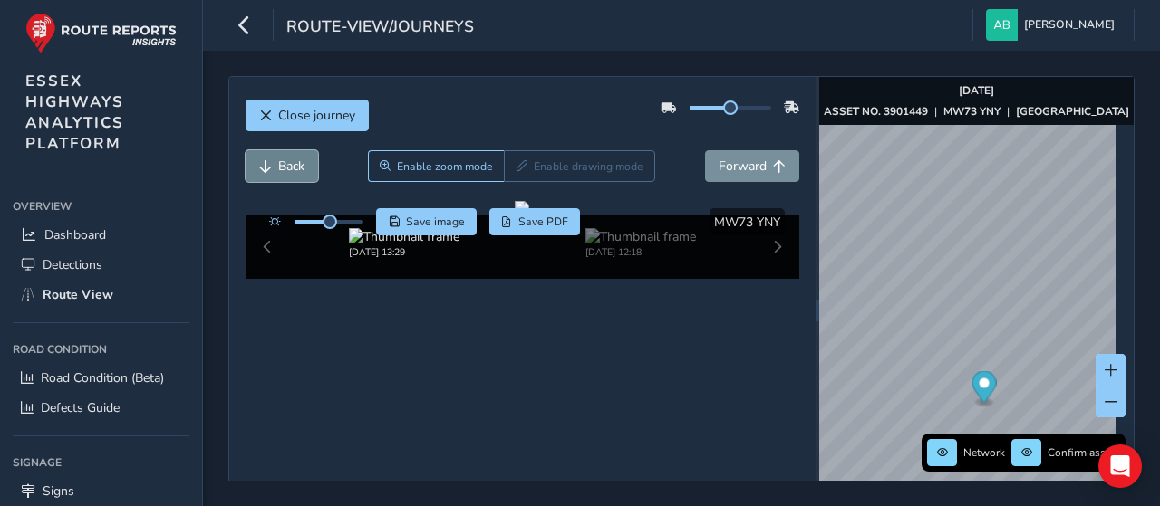
click at [284, 169] on span "Back" at bounding box center [291, 166] width 26 height 17
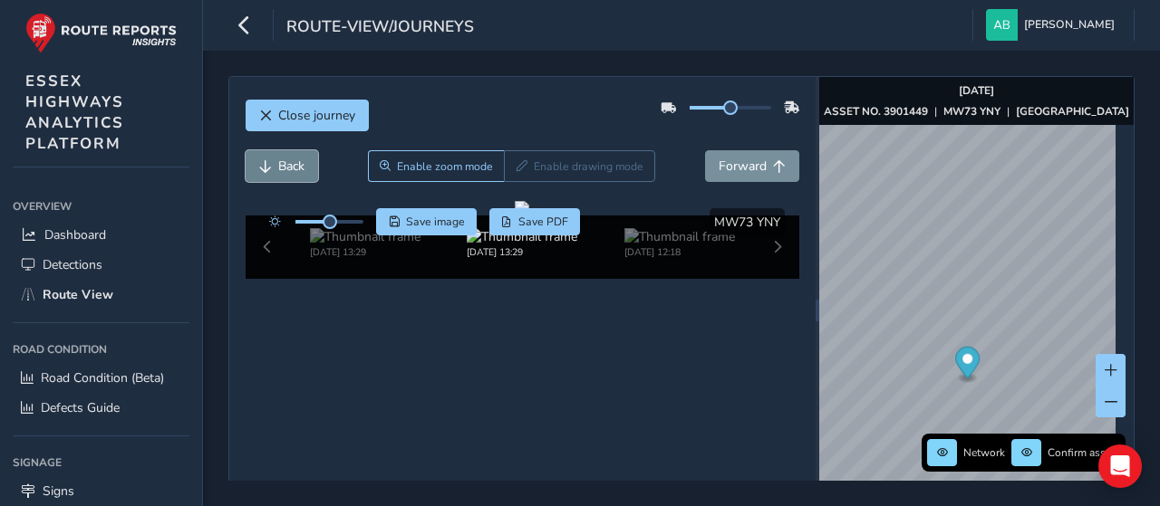
click at [284, 169] on span "Back" at bounding box center [291, 166] width 26 height 17
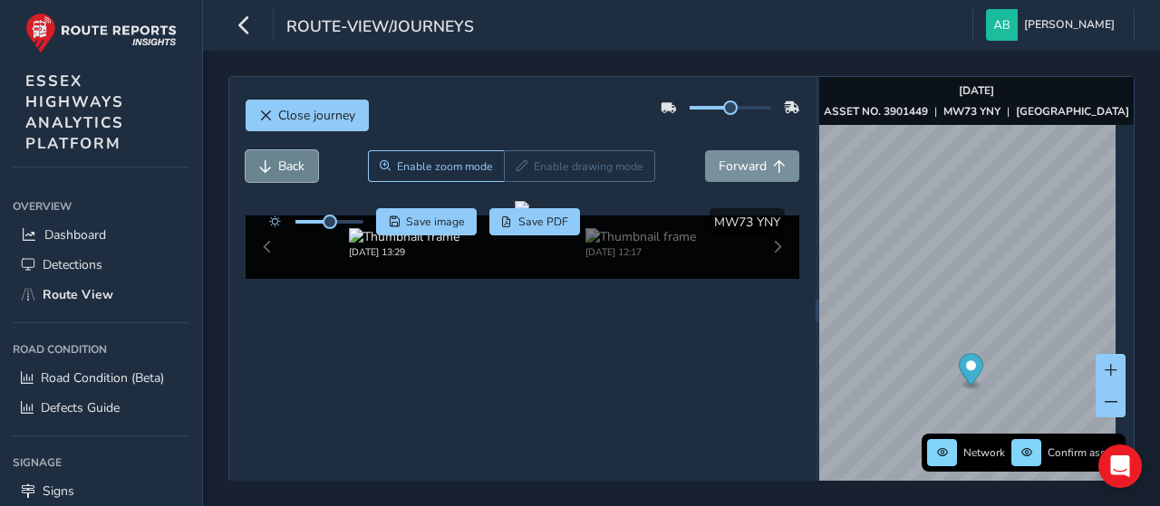
click at [284, 169] on span "Back" at bounding box center [291, 166] width 26 height 17
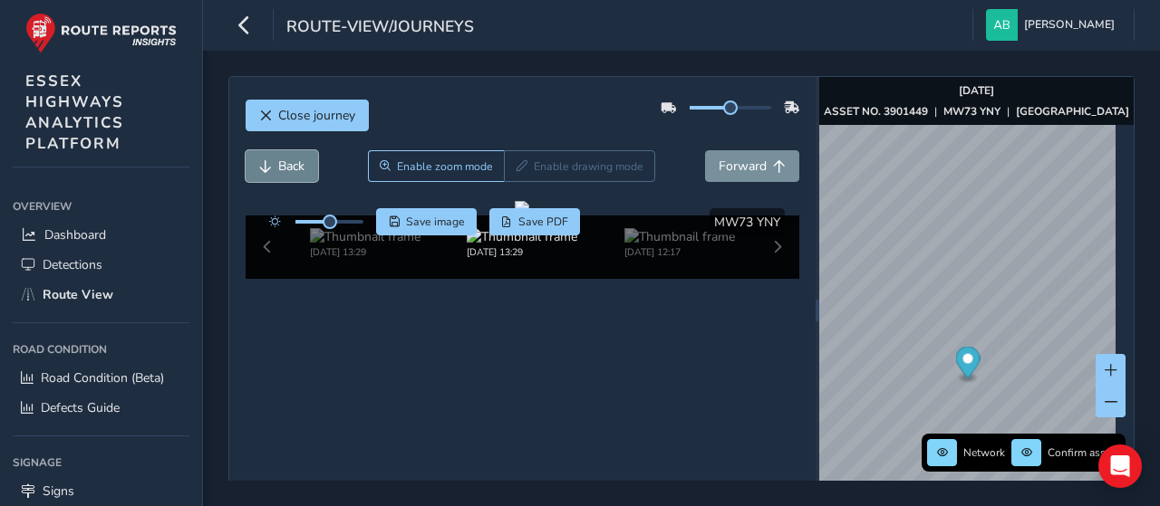
click at [284, 169] on span "Back" at bounding box center [291, 166] width 26 height 17
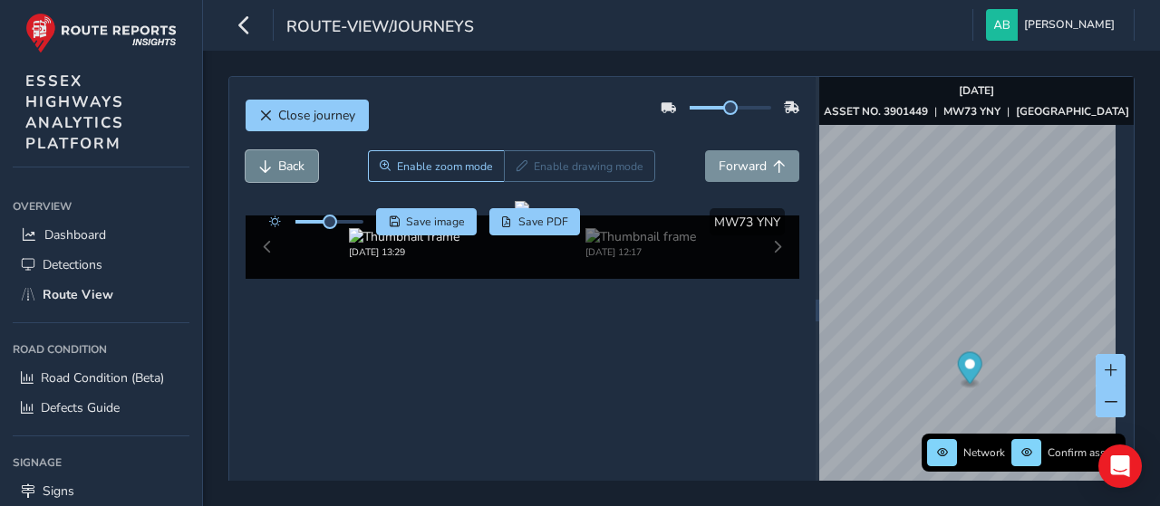
click at [284, 169] on span "Back" at bounding box center [291, 166] width 26 height 17
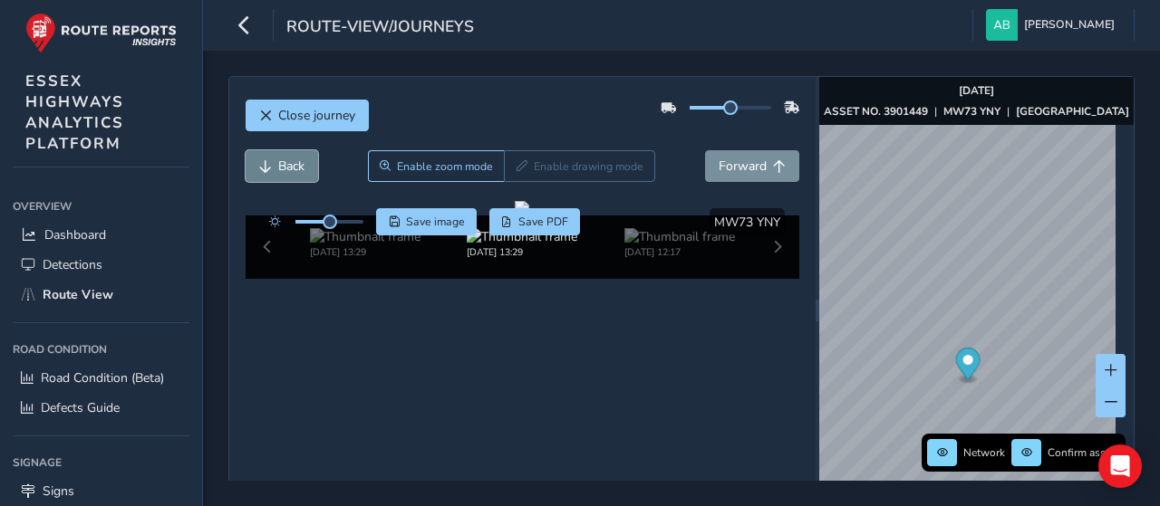
click at [284, 169] on span "Back" at bounding box center [291, 166] width 26 height 17
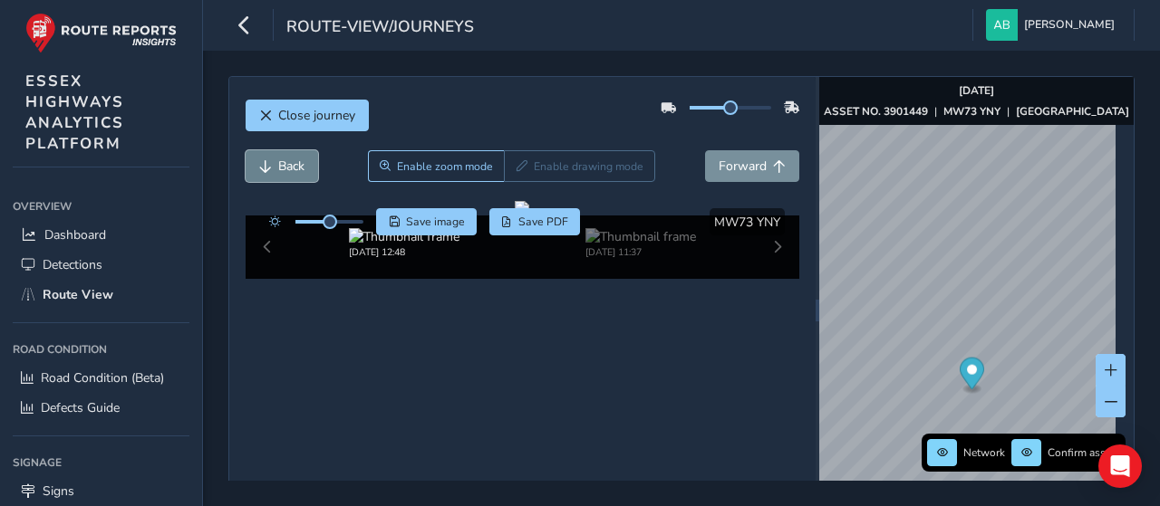
click at [284, 169] on span "Back" at bounding box center [291, 166] width 26 height 17
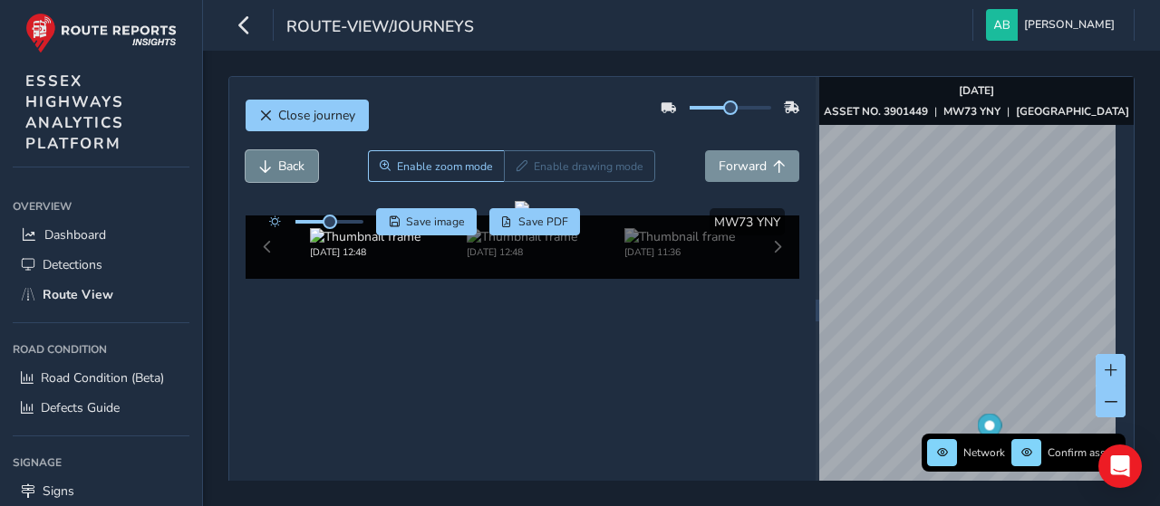
click at [284, 169] on span "Back" at bounding box center [291, 166] width 26 height 17
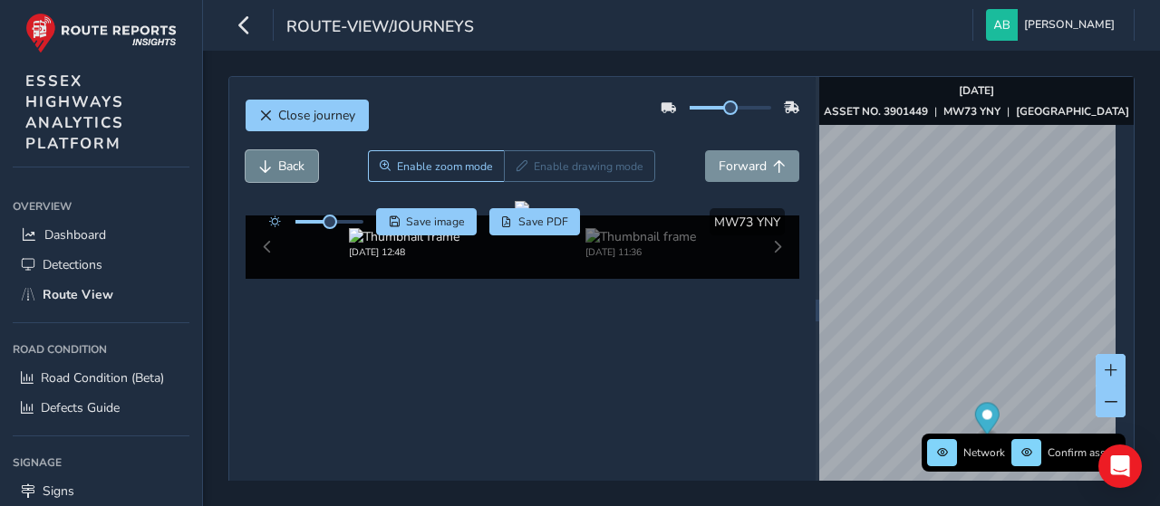
click at [284, 169] on span "Back" at bounding box center [291, 166] width 26 height 17
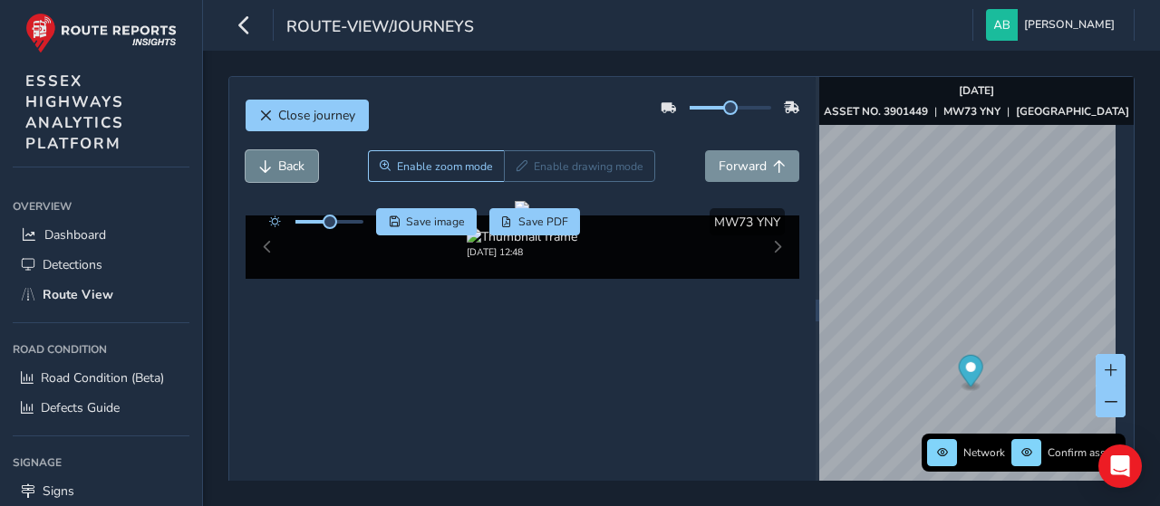
click at [284, 169] on span "Back" at bounding box center [291, 166] width 26 height 17
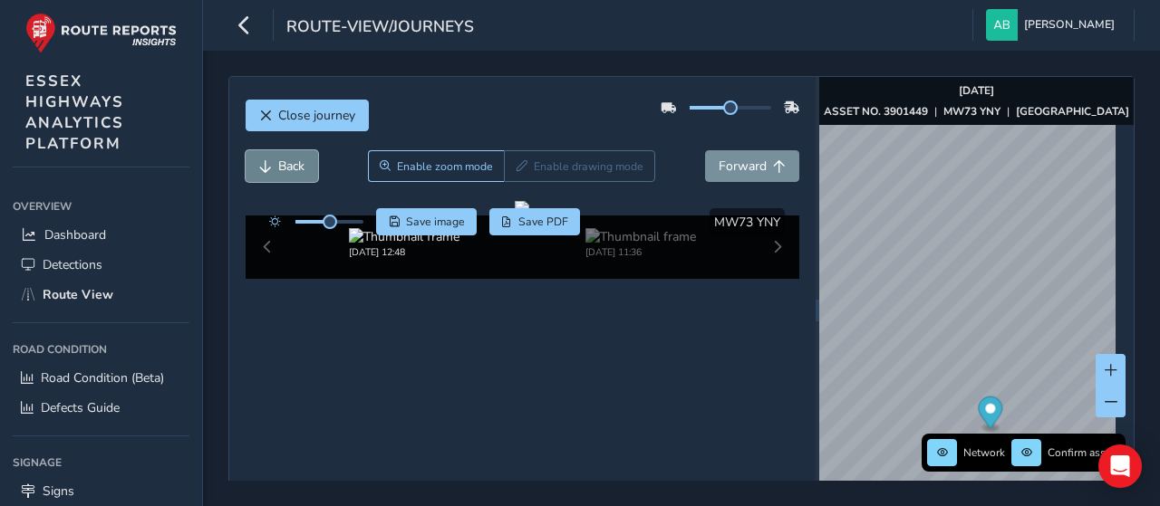
click at [284, 169] on span "Back" at bounding box center [291, 166] width 26 height 17
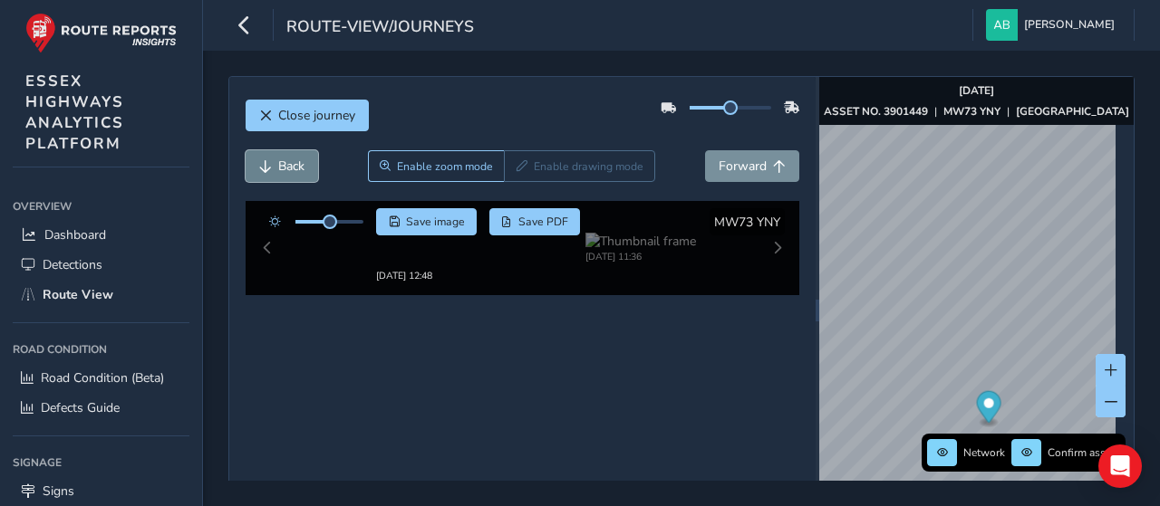
click at [284, 169] on span "Back" at bounding box center [291, 166] width 26 height 17
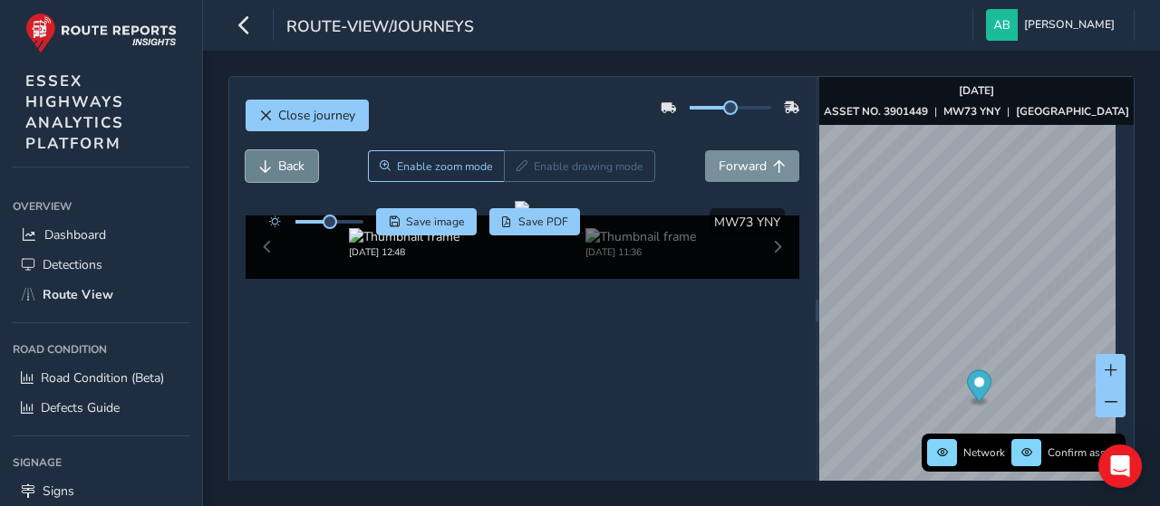
click at [284, 169] on span "Back" at bounding box center [291, 166] width 26 height 17
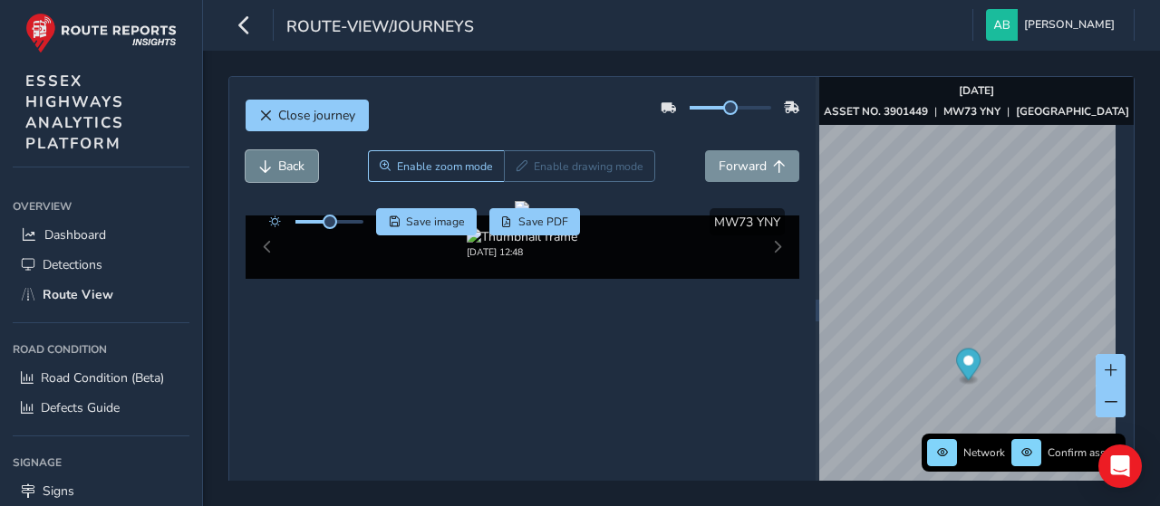
click at [284, 169] on span "Back" at bounding box center [291, 166] width 26 height 17
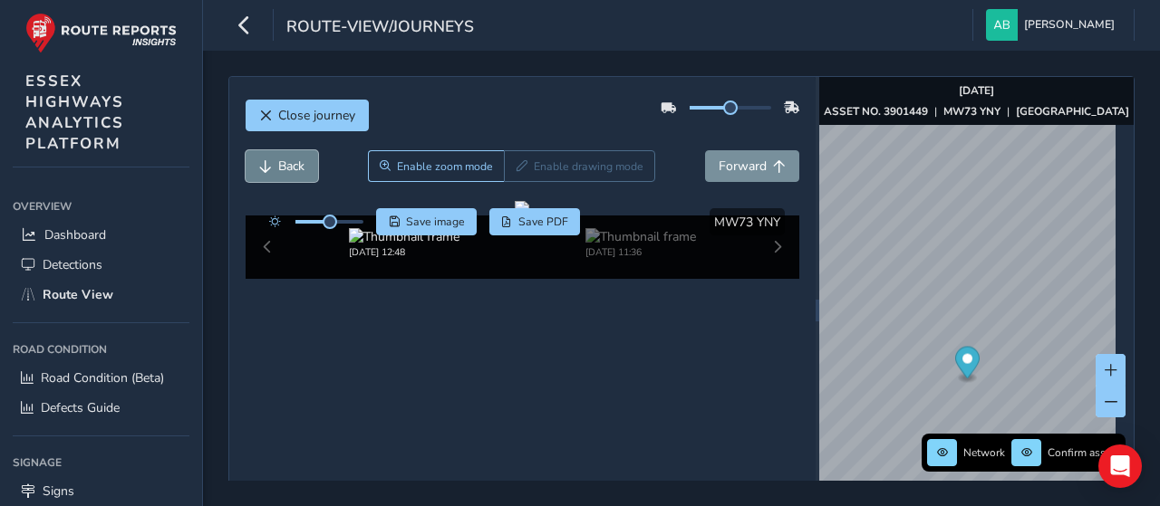
click at [284, 169] on span "Back" at bounding box center [291, 166] width 26 height 17
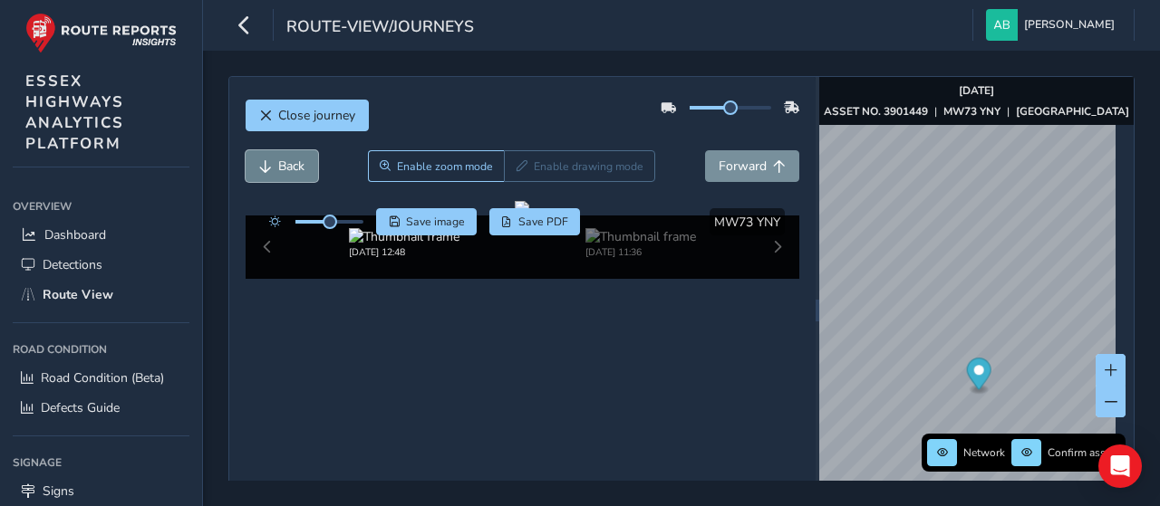
click at [284, 169] on span "Back" at bounding box center [291, 166] width 26 height 17
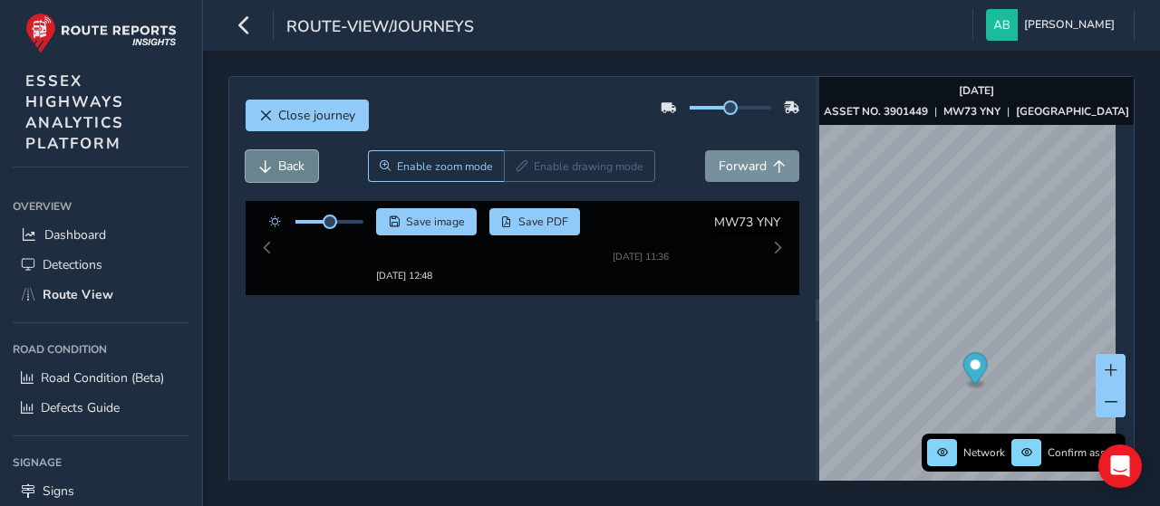
click at [284, 169] on span "Back" at bounding box center [291, 166] width 26 height 17
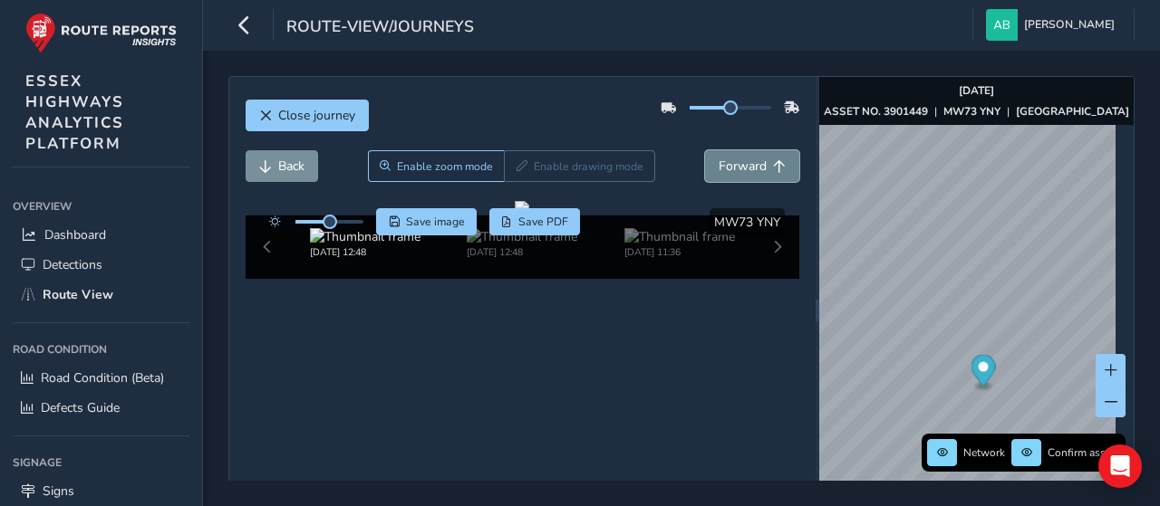
click at [751, 160] on span "Forward" at bounding box center [742, 166] width 48 height 17
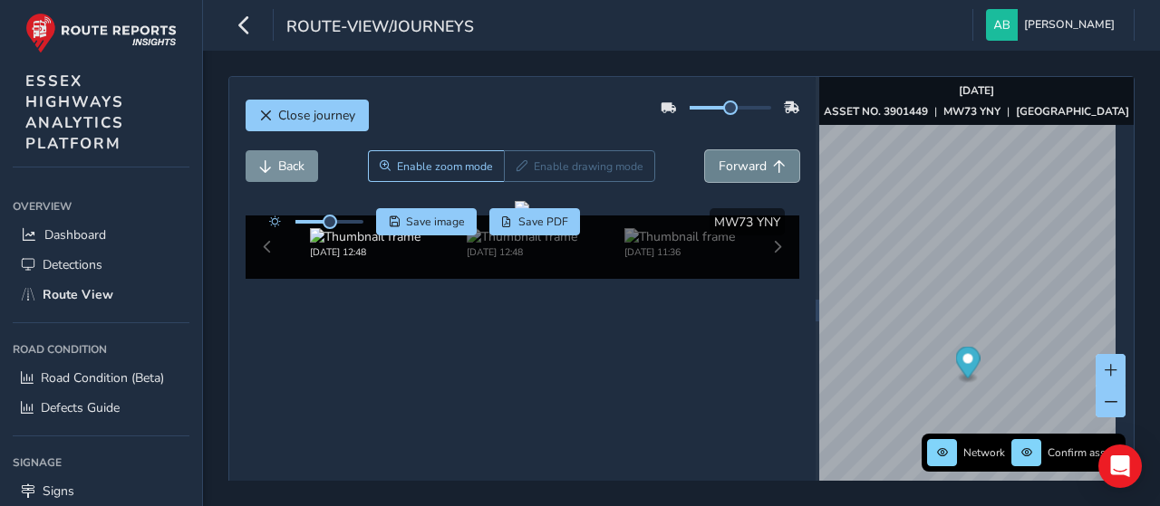
click at [751, 160] on span "Forward" at bounding box center [742, 166] width 48 height 17
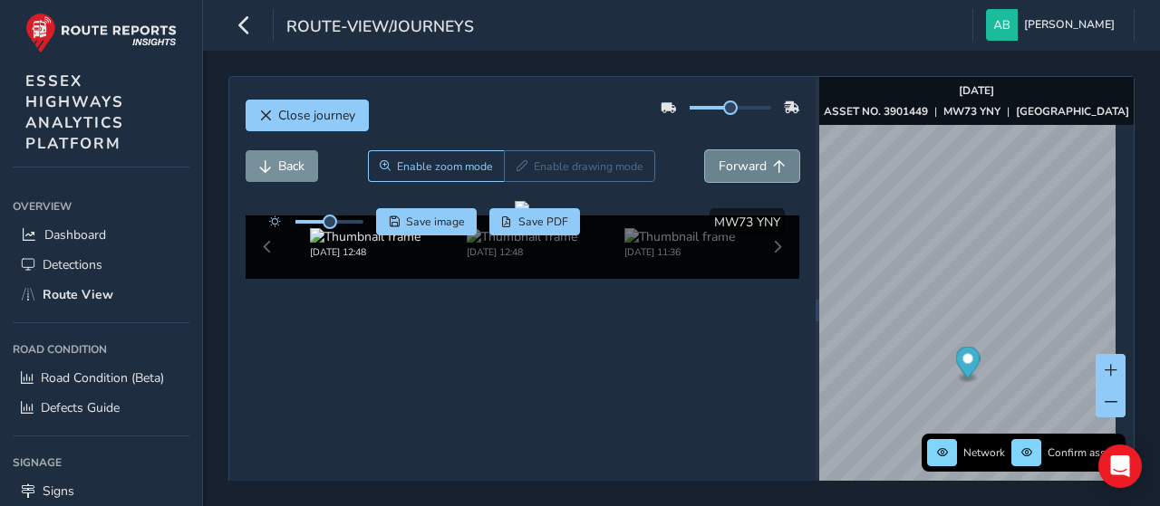
click at [751, 160] on span "Forward" at bounding box center [742, 166] width 48 height 17
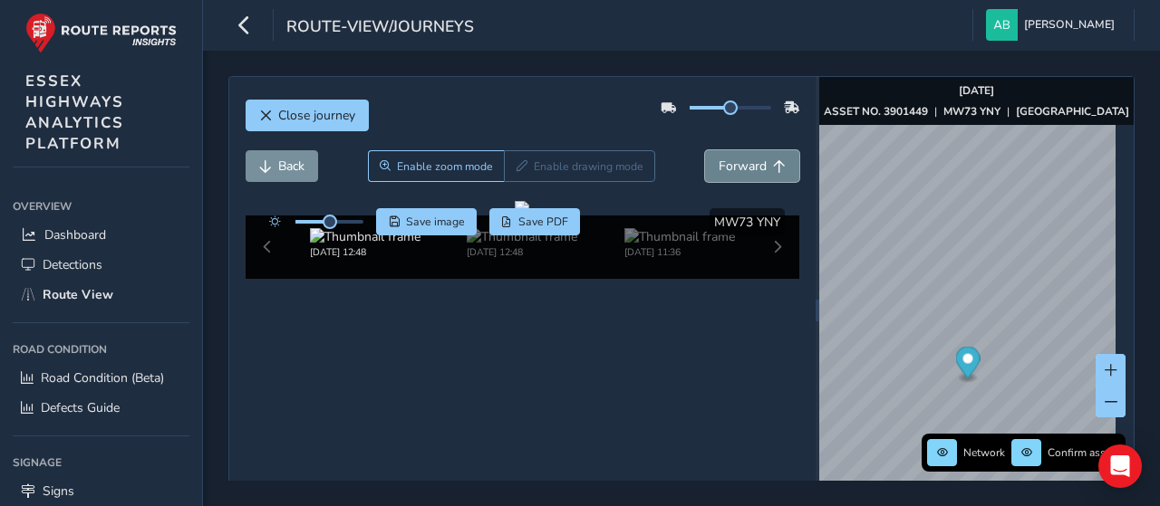
click at [751, 160] on span "Forward" at bounding box center [742, 166] width 48 height 17
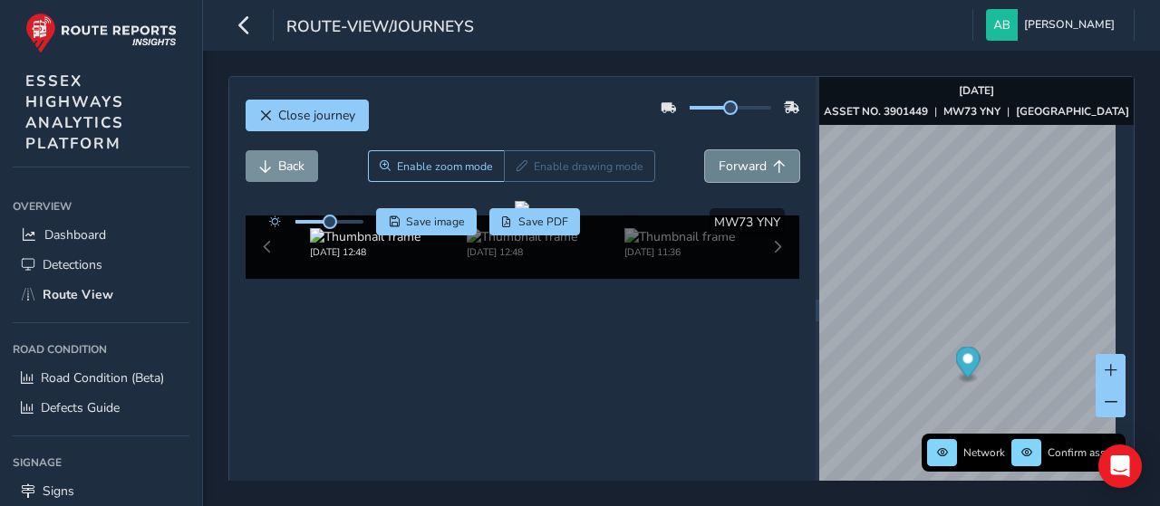
click at [751, 160] on span "Forward" at bounding box center [742, 166] width 48 height 17
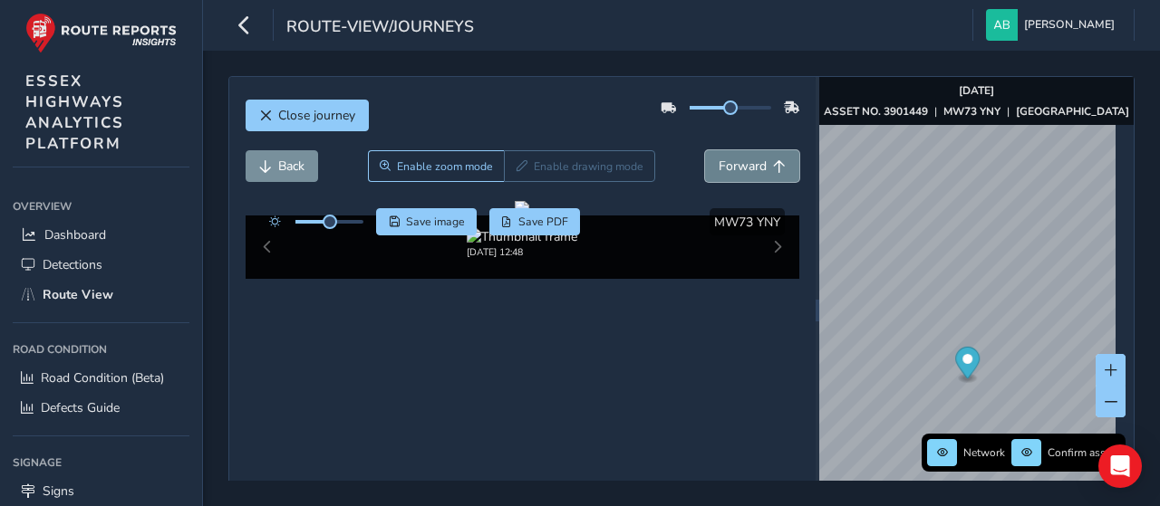
click at [751, 160] on span "Forward" at bounding box center [742, 166] width 48 height 17
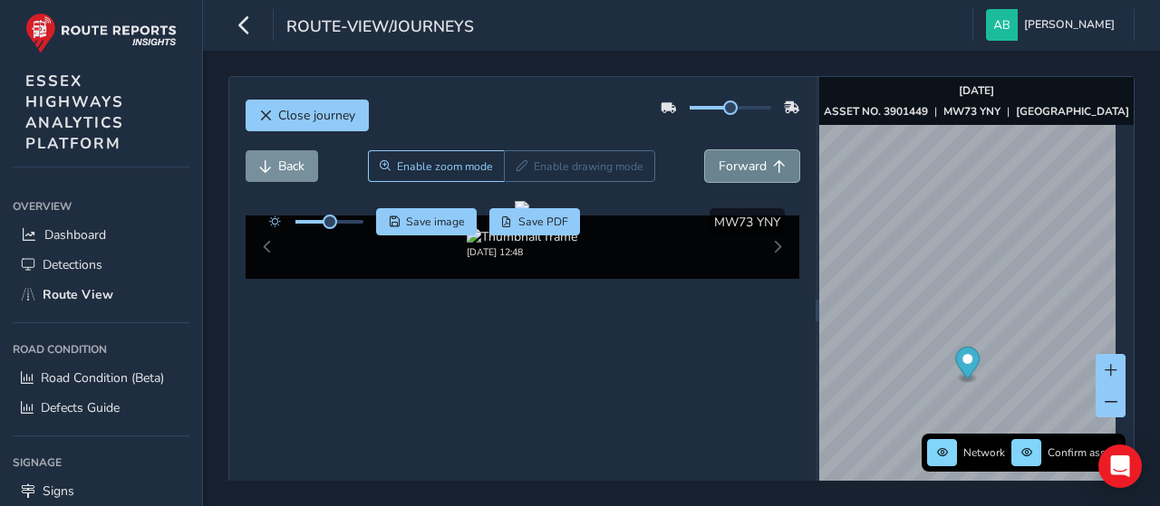
click at [751, 160] on span "Forward" at bounding box center [742, 166] width 48 height 17
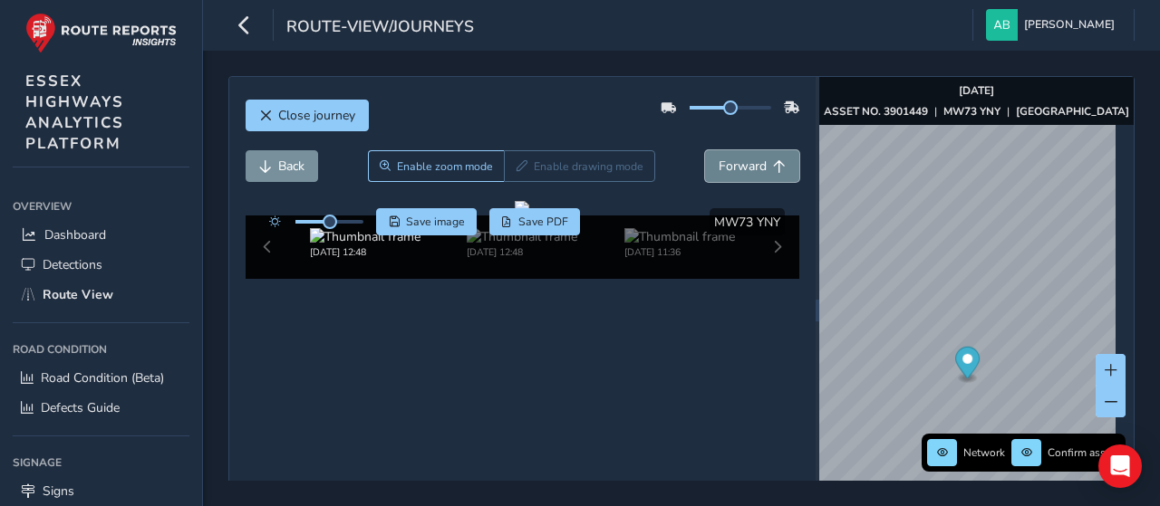
click at [751, 160] on span "Forward" at bounding box center [742, 166] width 48 height 17
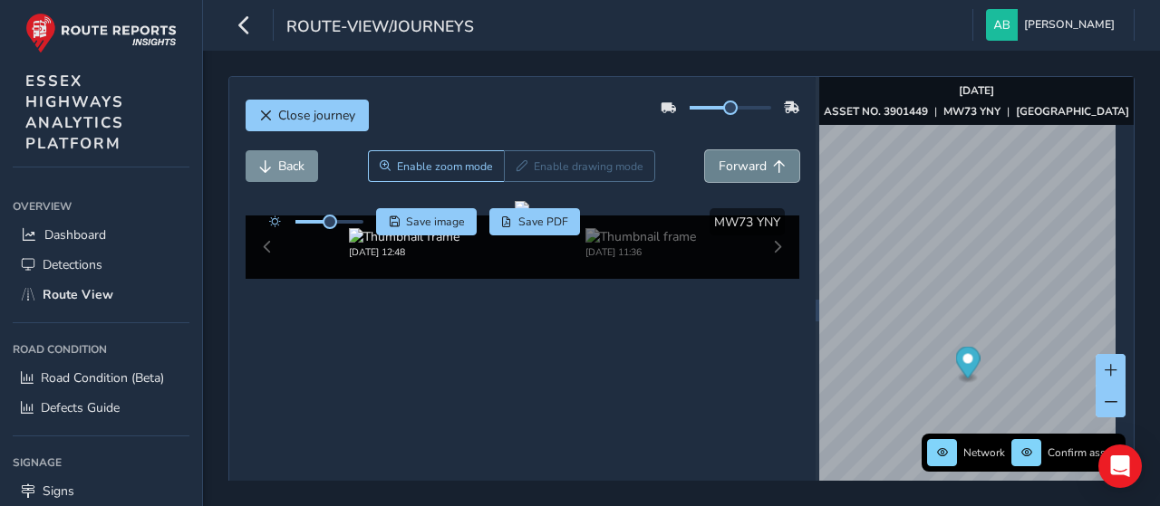
click at [751, 160] on span "Forward" at bounding box center [742, 166] width 48 height 17
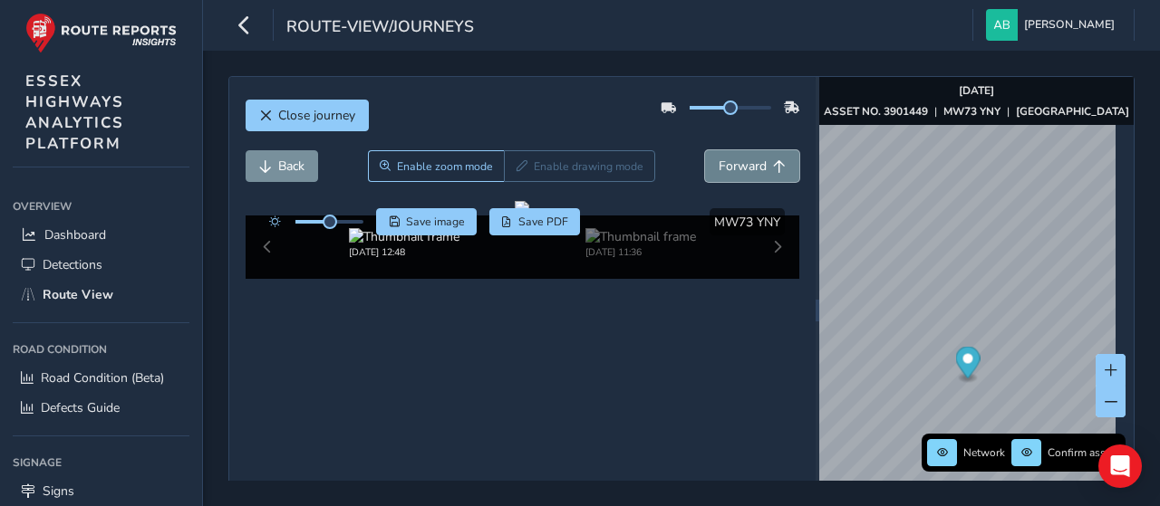
click at [751, 160] on span "Forward" at bounding box center [742, 166] width 48 height 17
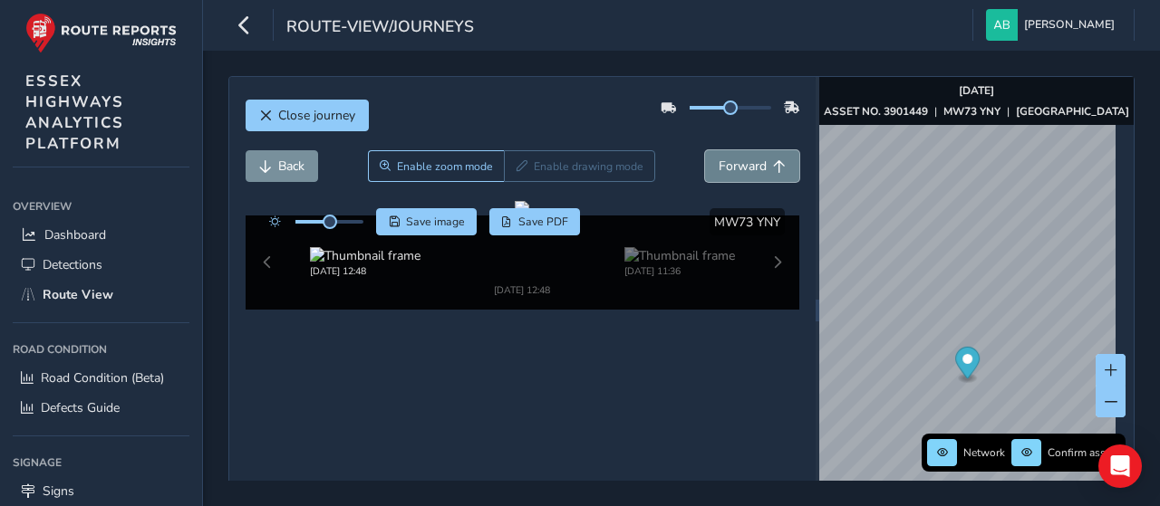
click at [751, 160] on span "Forward" at bounding box center [742, 166] width 48 height 17
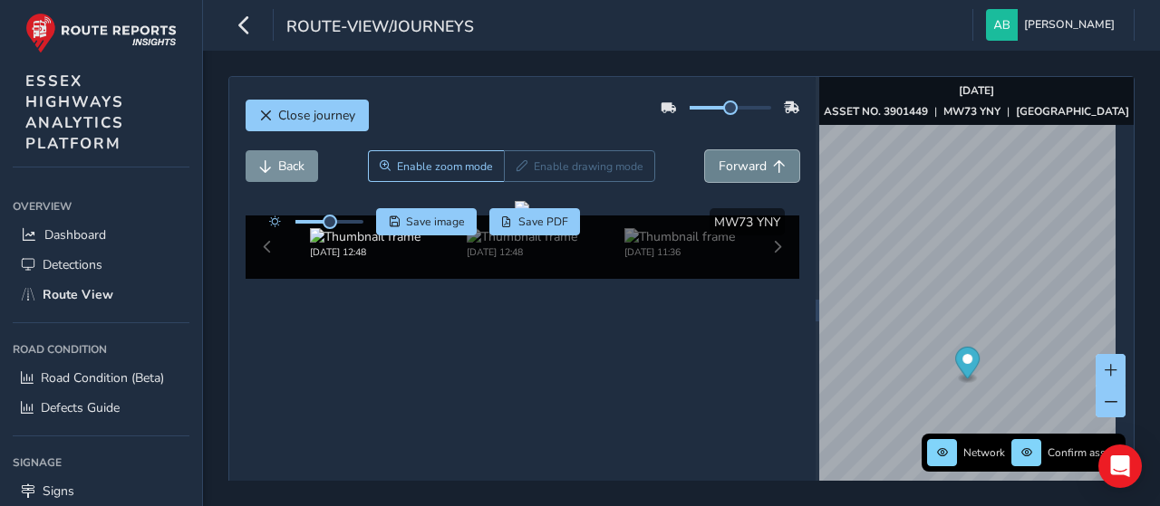
click at [751, 160] on span "Forward" at bounding box center [742, 166] width 48 height 17
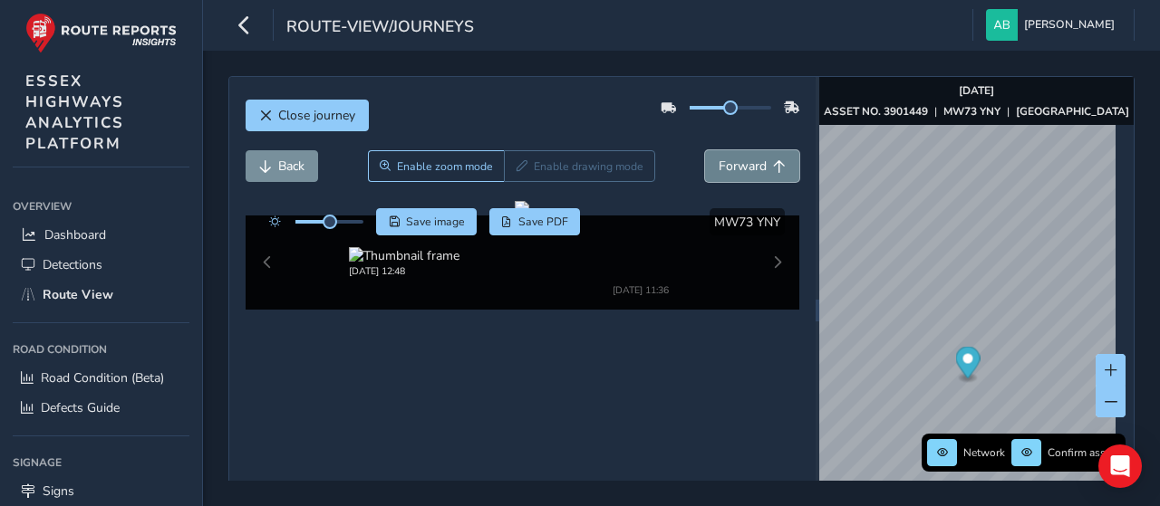
click at [751, 160] on span "Forward" at bounding box center [742, 166] width 48 height 17
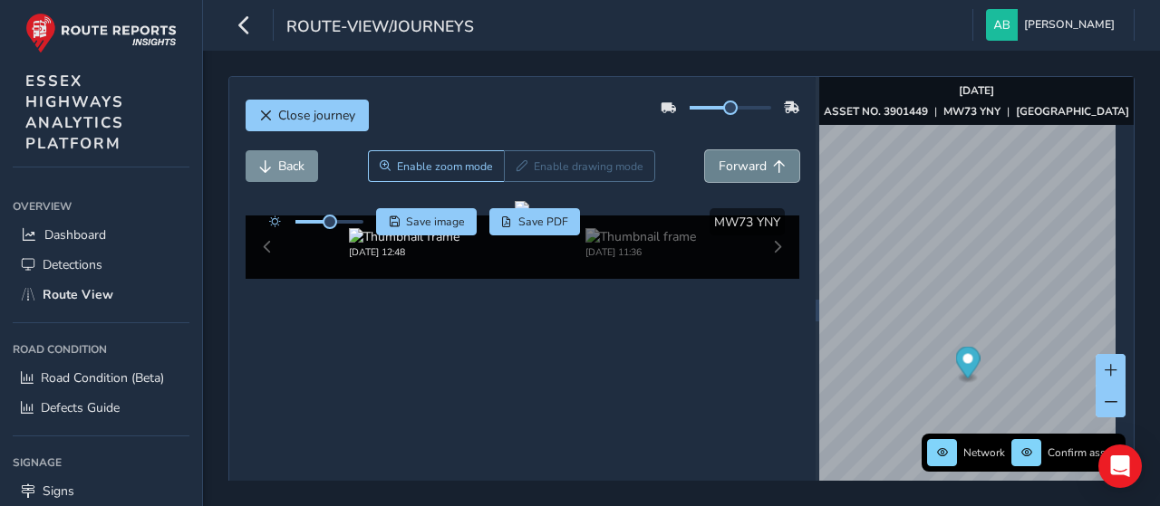
click at [751, 160] on span "Forward" at bounding box center [742, 166] width 48 height 17
